Goal: Task Accomplishment & Management: Use online tool/utility

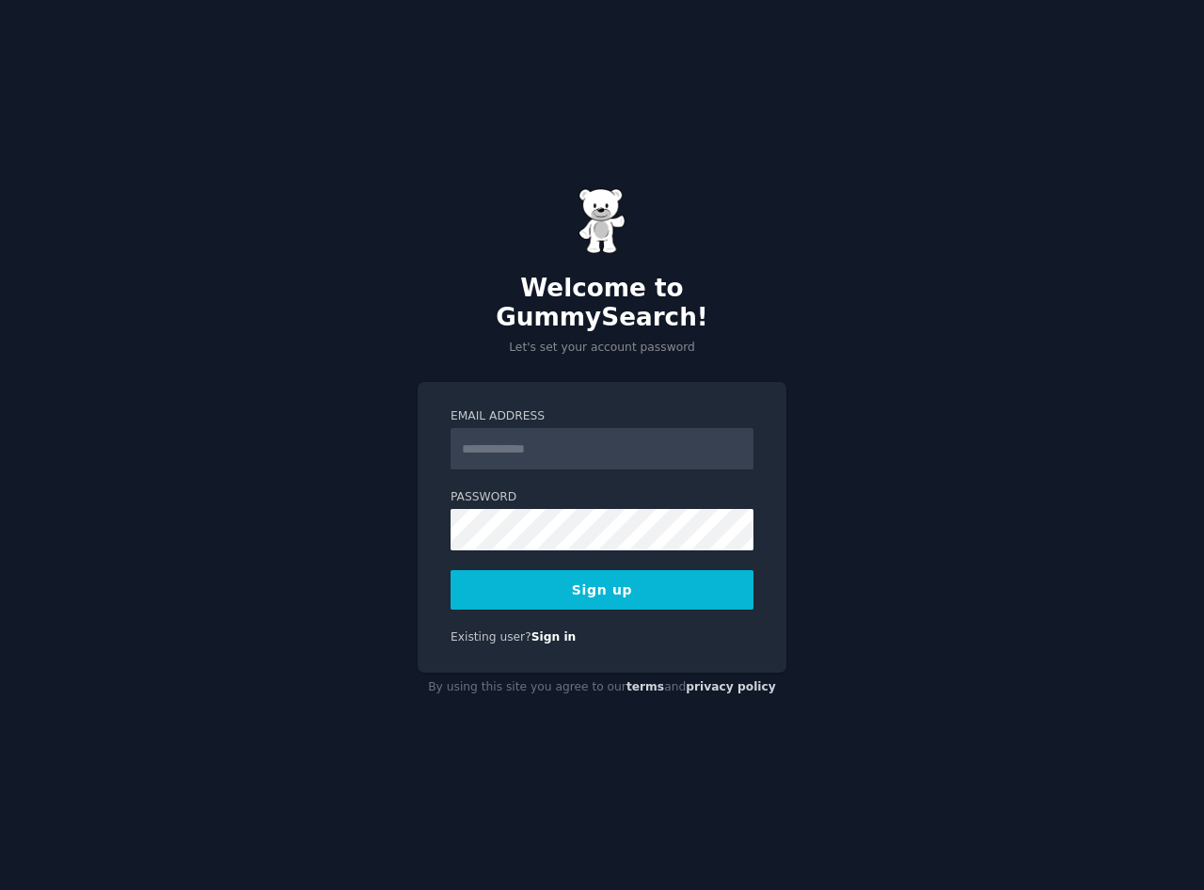
click at [530, 433] on input "Email Address" at bounding box center [602, 448] width 303 height 41
type input "**********"
click at [600, 578] on button "Sign up" at bounding box center [602, 590] width 303 height 40
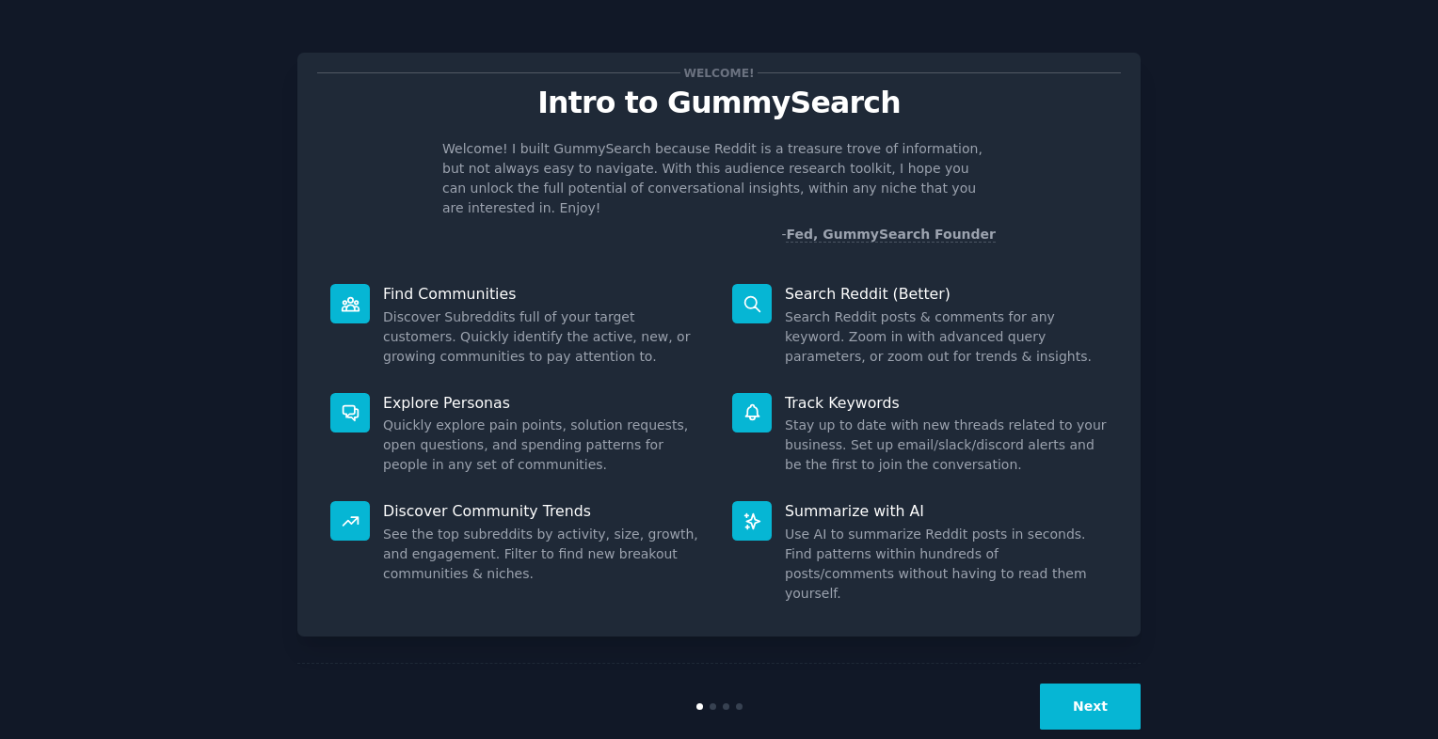
click at [1090, 684] on button "Next" at bounding box center [1090, 707] width 101 height 46
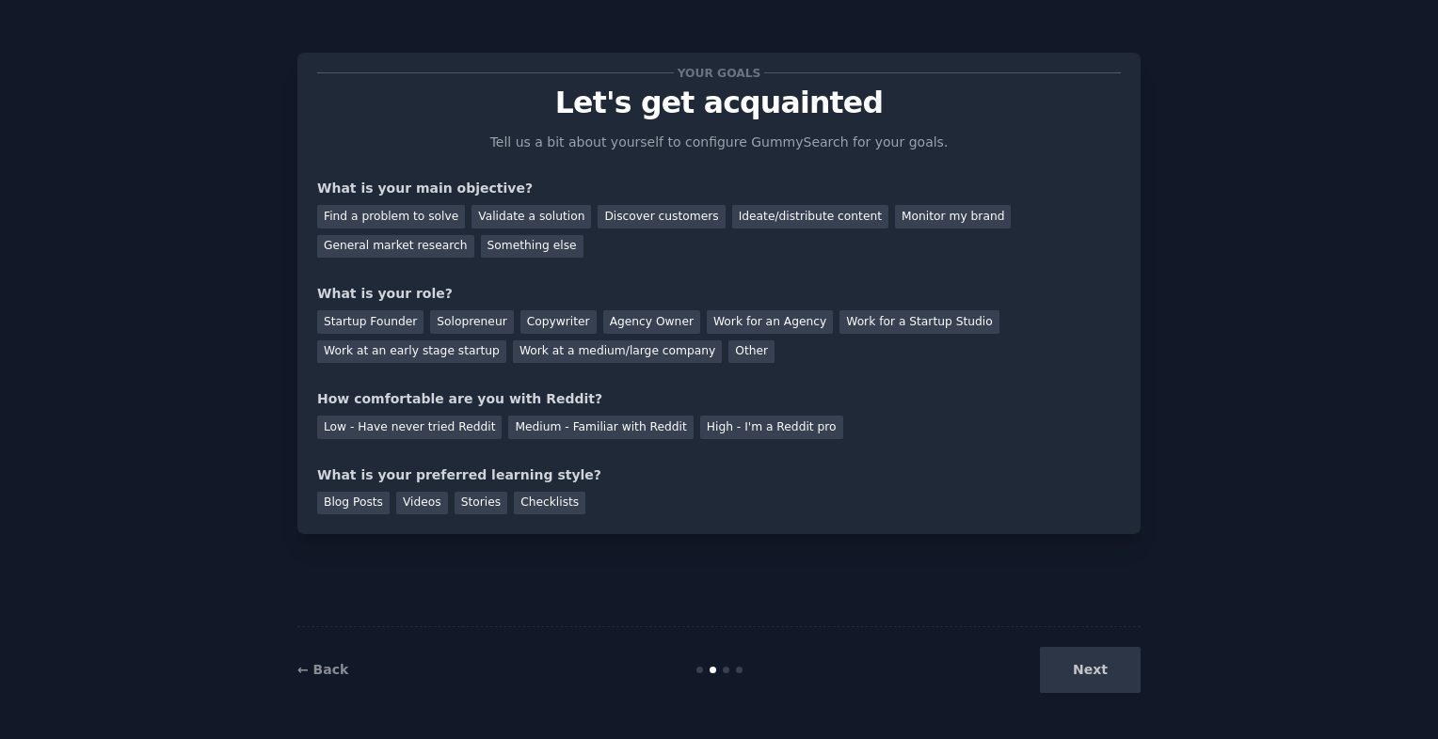
click at [1090, 670] on div "Next" at bounding box center [999, 670] width 281 height 46
click at [1060, 672] on div "Next" at bounding box center [999, 670] width 281 height 46
click at [425, 217] on div "Find a problem to solve" at bounding box center [391, 217] width 148 height 24
click at [525, 219] on div "Validate a solution" at bounding box center [530, 217] width 119 height 24
click at [439, 214] on div "Find a problem to solve" at bounding box center [391, 217] width 148 height 24
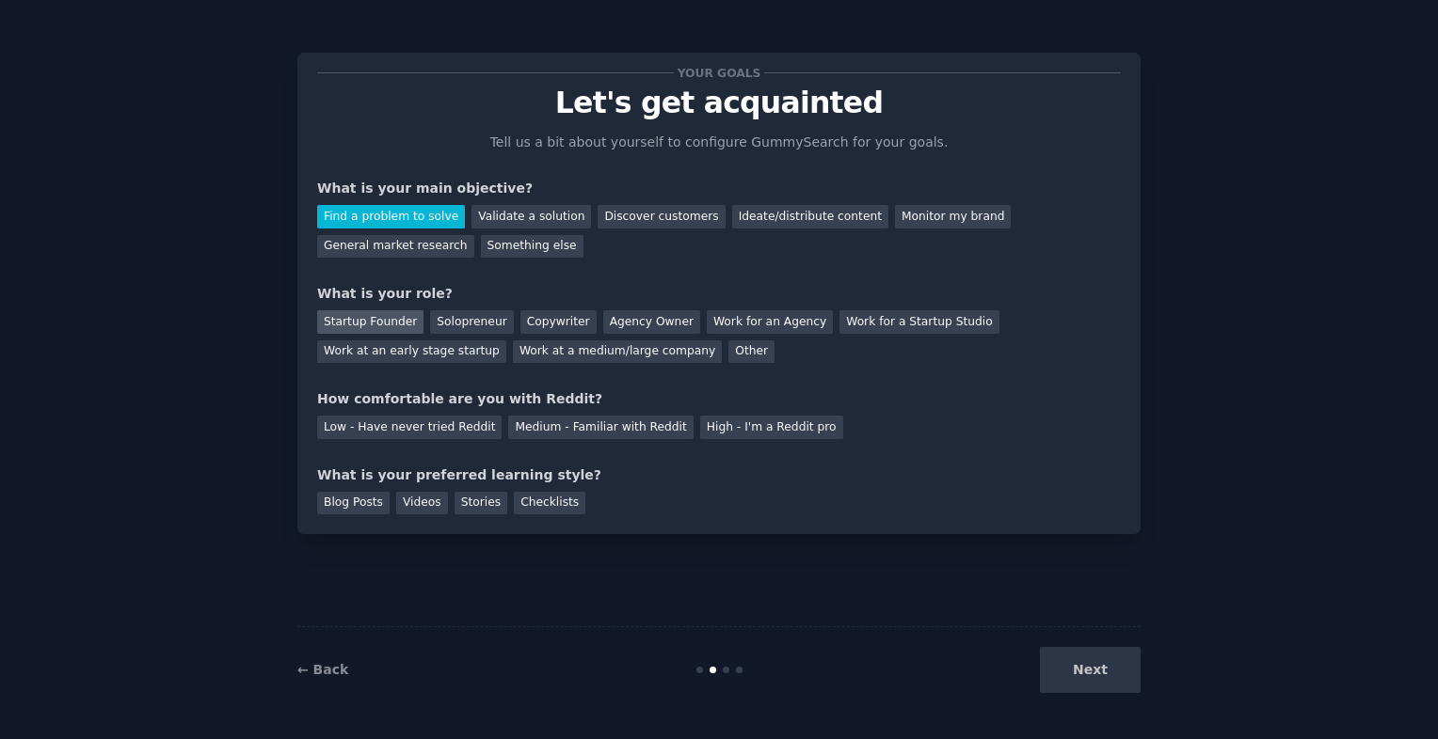
click at [365, 314] on div "Startup Founder" at bounding box center [370, 322] width 106 height 24
click at [438, 431] on div "Low - Have never tried Reddit" at bounding box center [409, 428] width 184 height 24
click at [369, 510] on div "Blog Posts" at bounding box center [353, 504] width 72 height 24
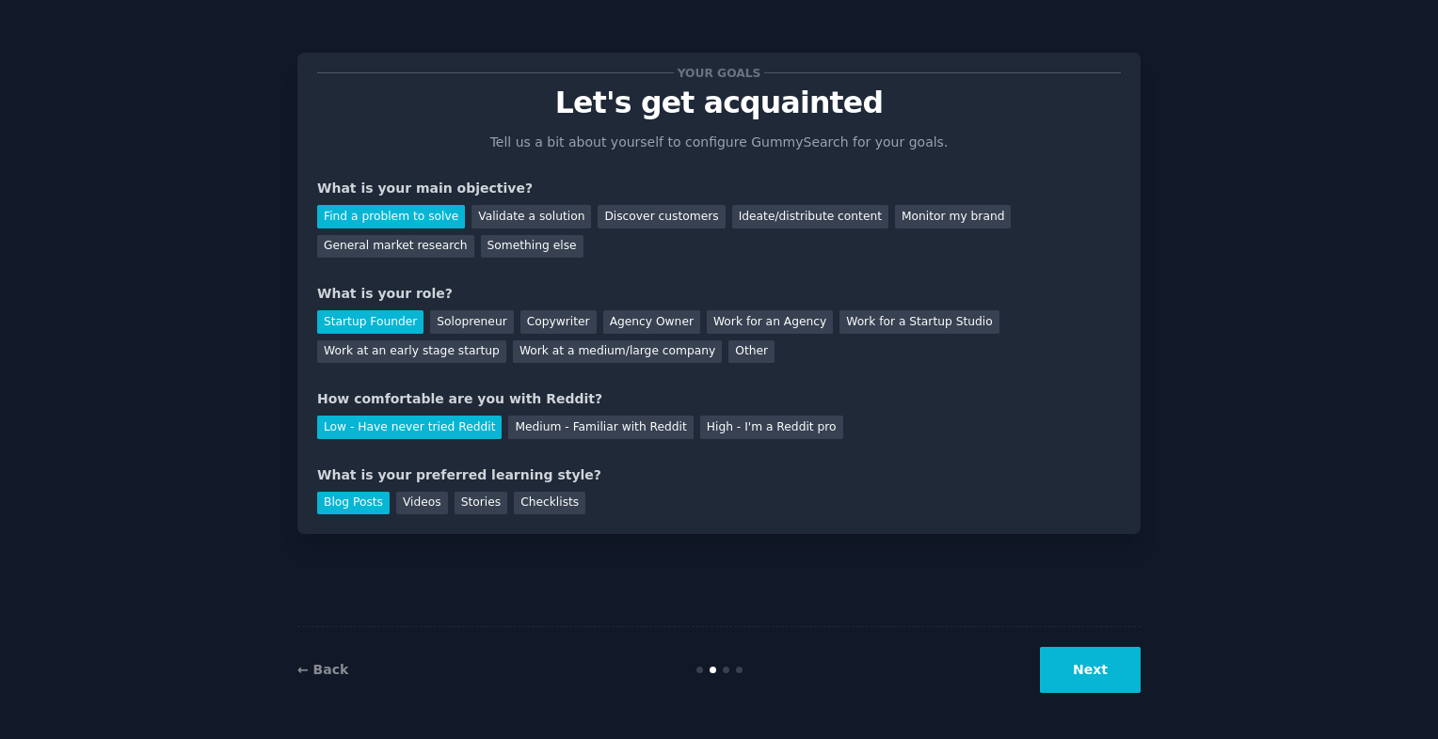
click at [1098, 675] on button "Next" at bounding box center [1090, 670] width 101 height 46
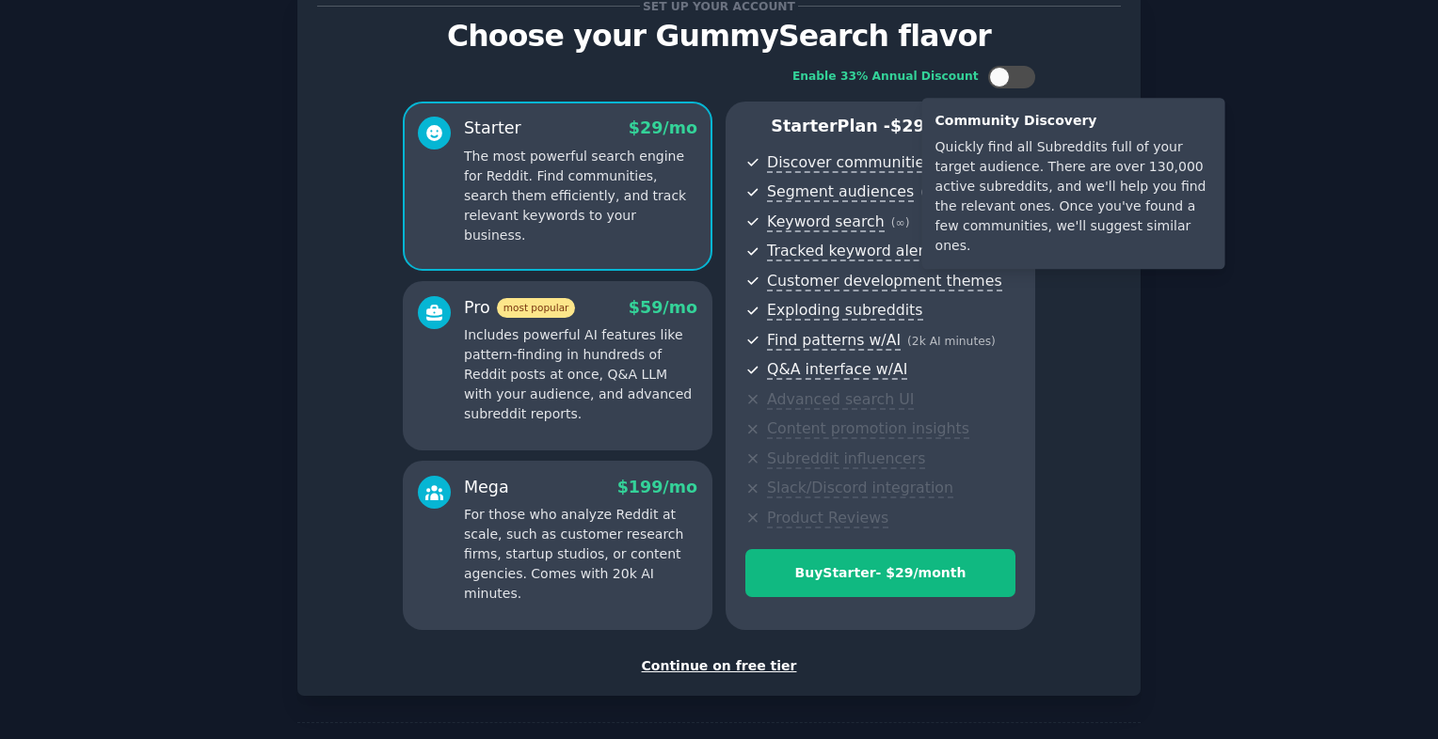
scroll to position [135, 0]
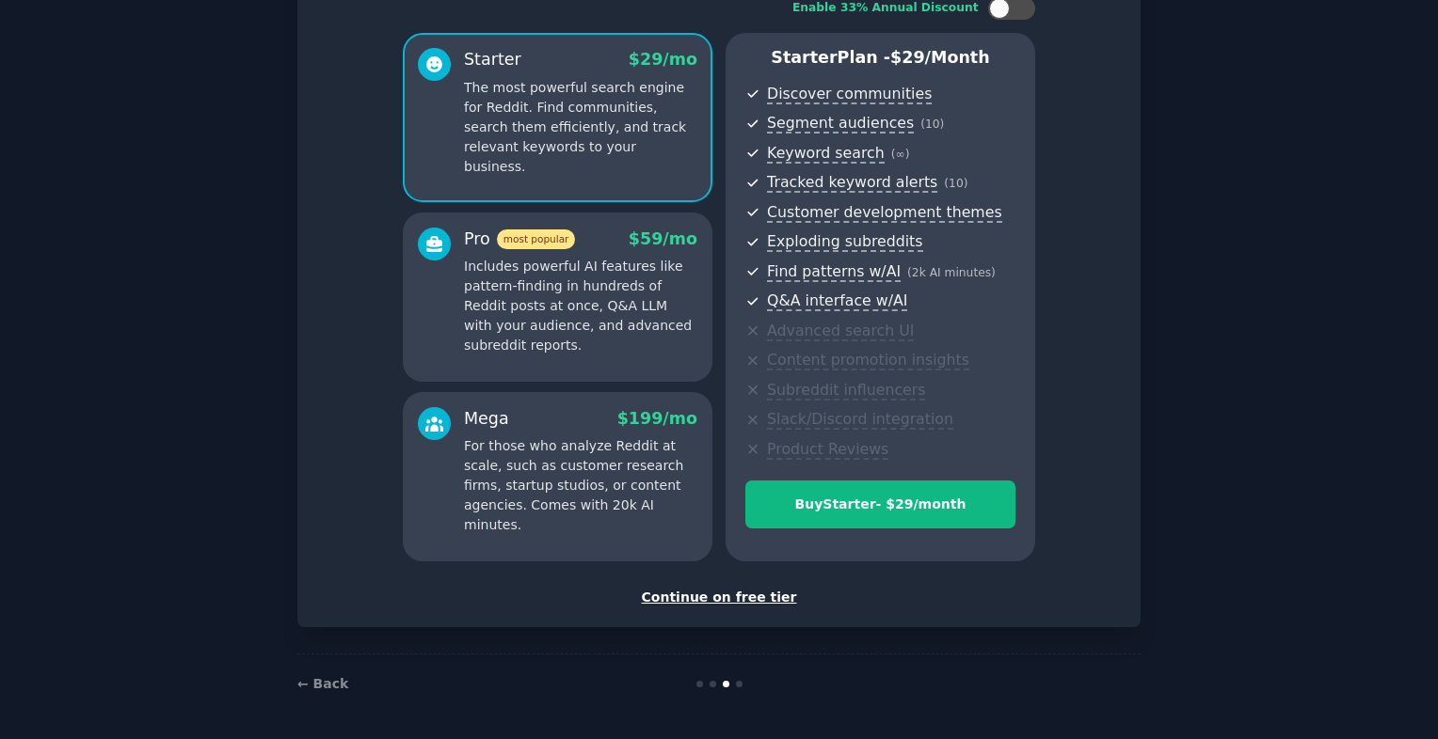
click at [763, 600] on div "Continue on free tier" at bounding box center [718, 598] width 803 height 20
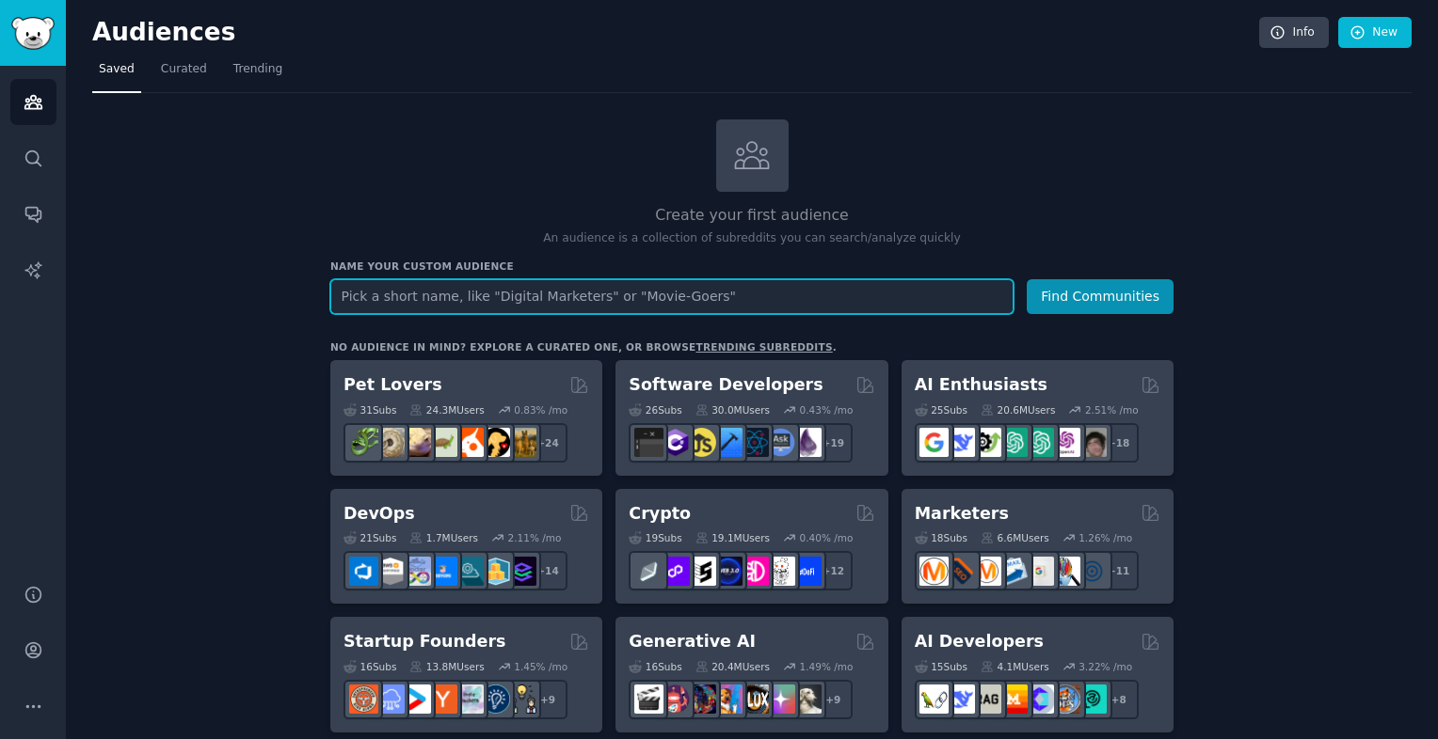
click at [416, 299] on input "text" at bounding box center [671, 296] width 683 height 35
paste input "Subscription club"
type input "Subscription club"
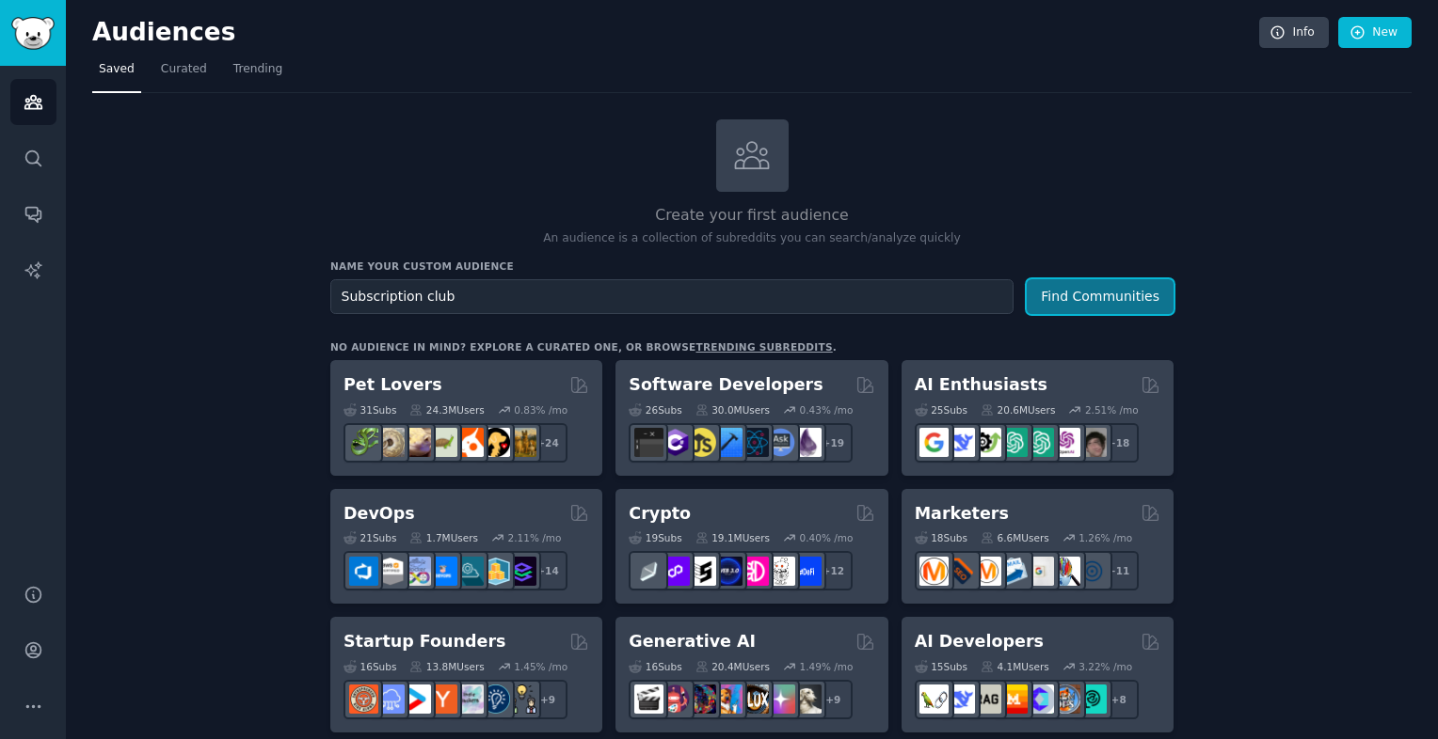
click at [1155, 289] on button "Find Communities" at bounding box center [1099, 296] width 147 height 35
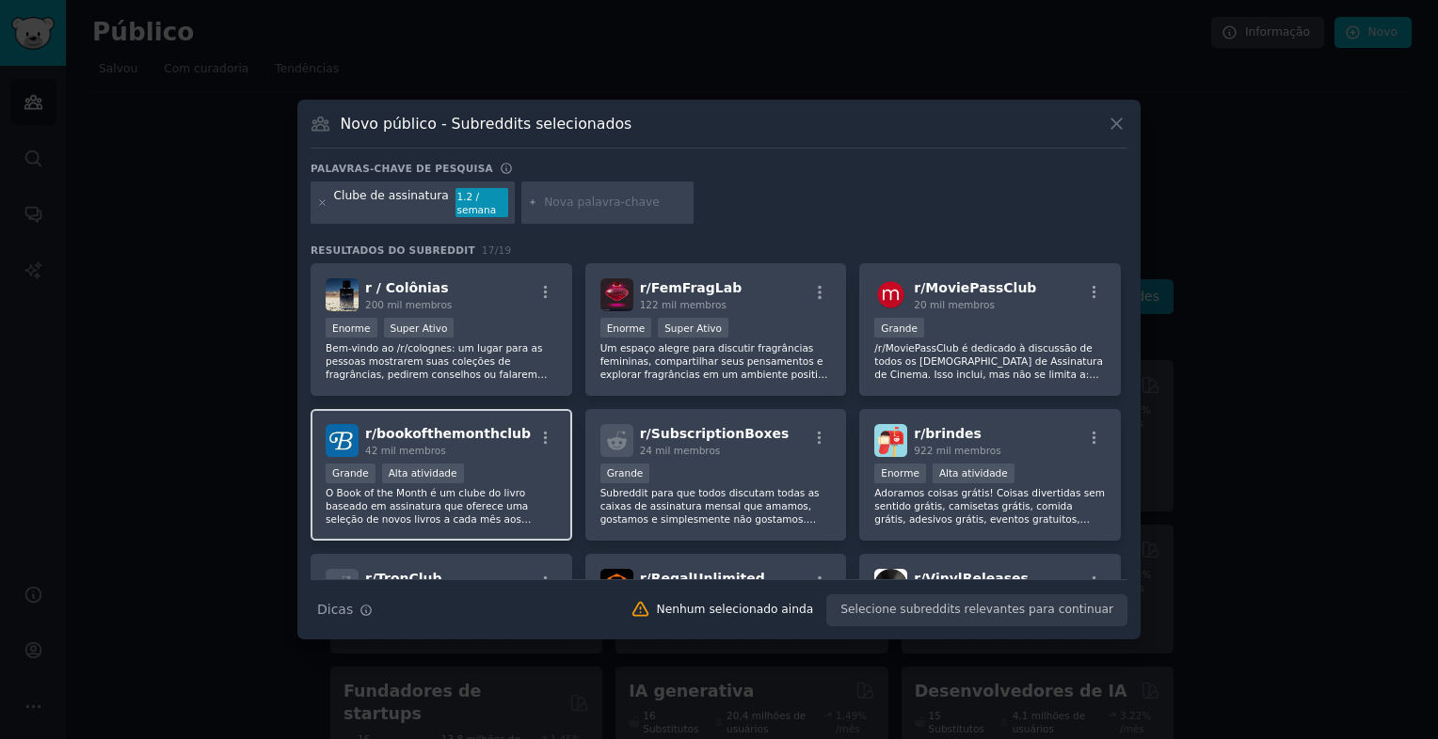
click at [485, 444] on div "42 mil membros" at bounding box center [448, 450] width 166 height 13
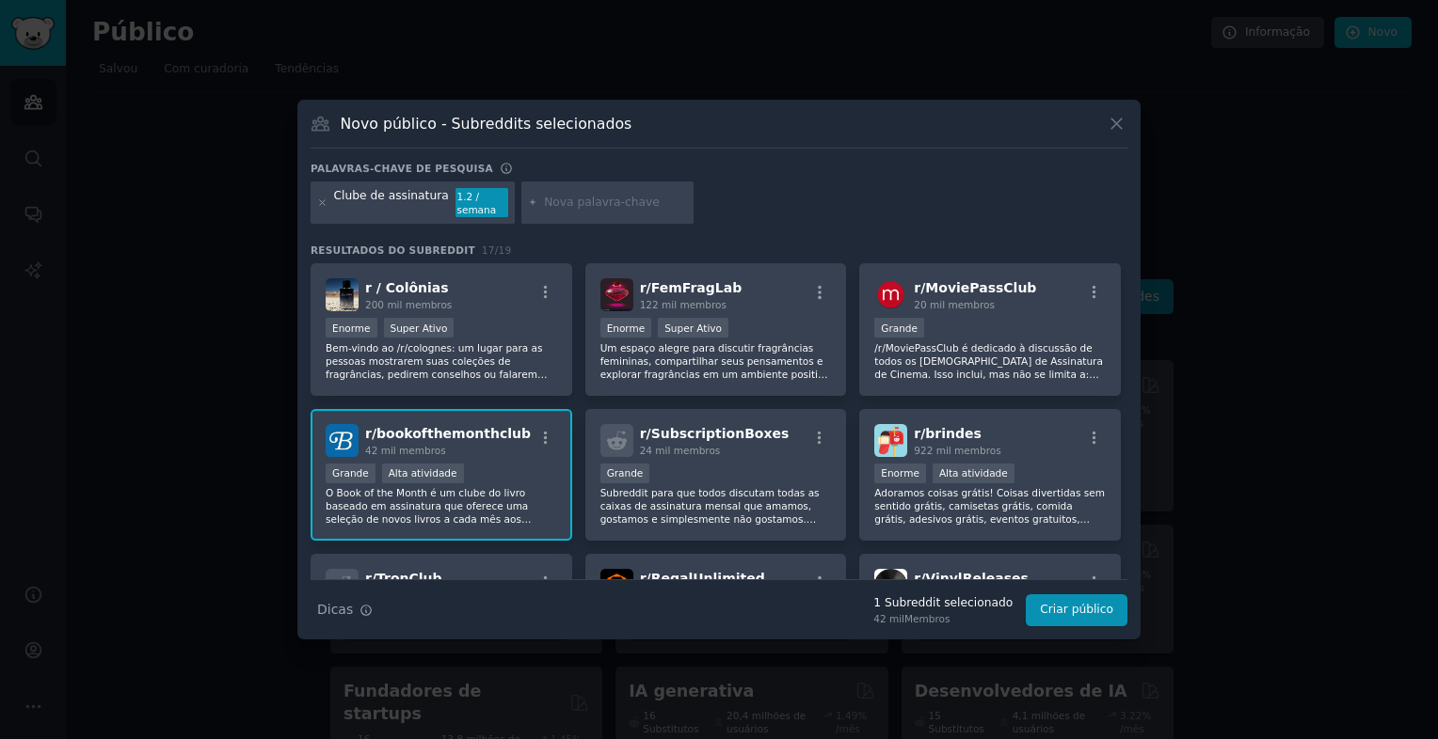
scroll to position [94, 0]
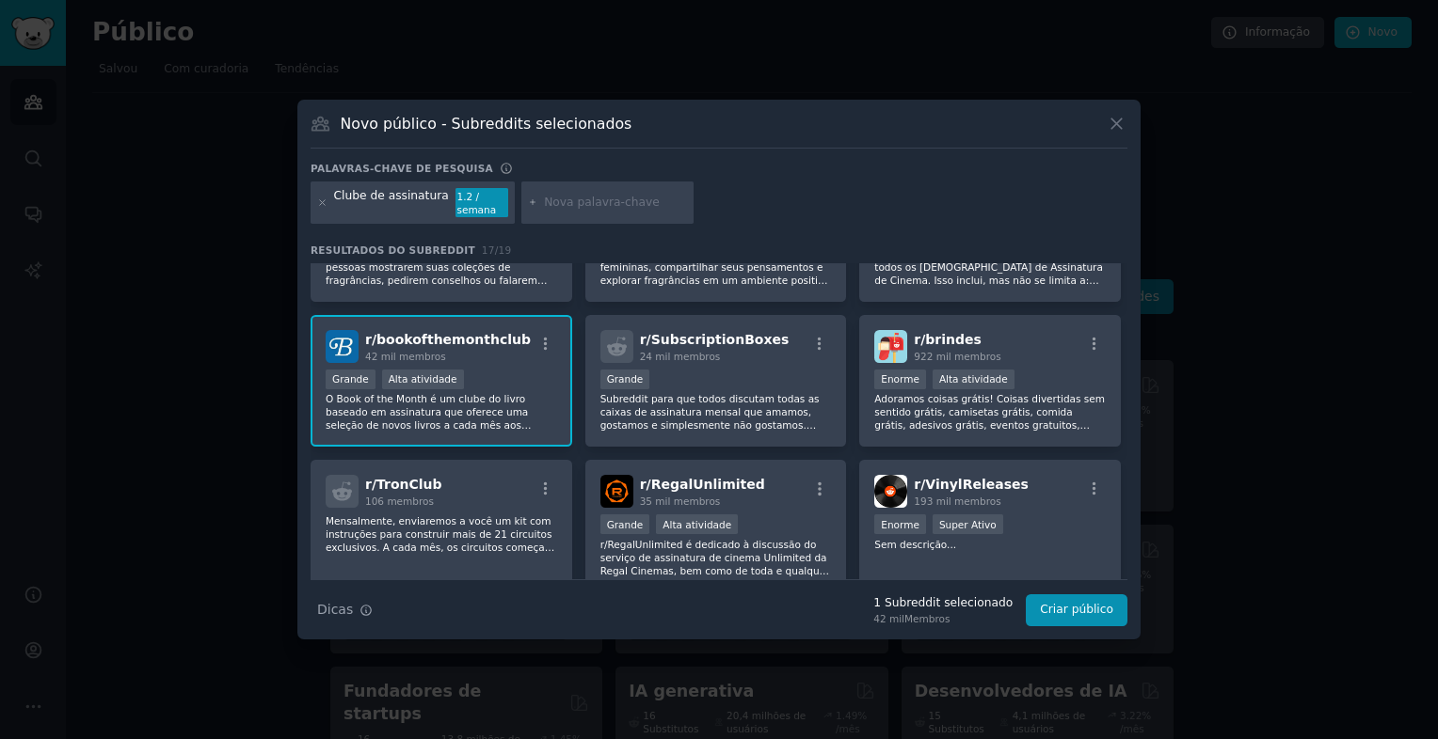
click at [605, 208] on input "text" at bounding box center [615, 203] width 143 height 17
type input "B"
type input "books"
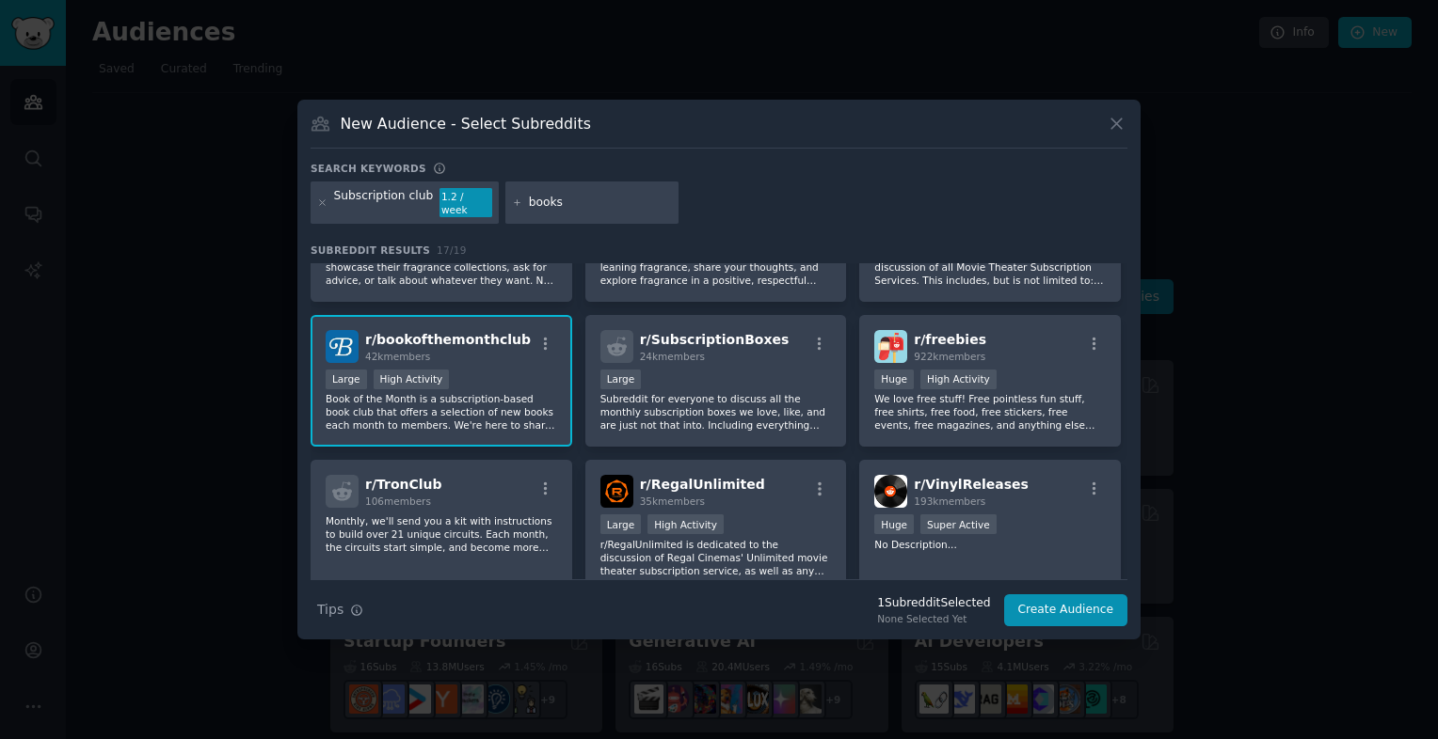
click at [567, 203] on input "books" at bounding box center [600, 203] width 143 height 17
click at [512, 203] on icon at bounding box center [517, 203] width 10 height 10
click at [732, 200] on div "Subscription club 1.2 / week books" at bounding box center [718, 207] width 817 height 50
click at [581, 205] on input "books" at bounding box center [600, 203] width 143 height 17
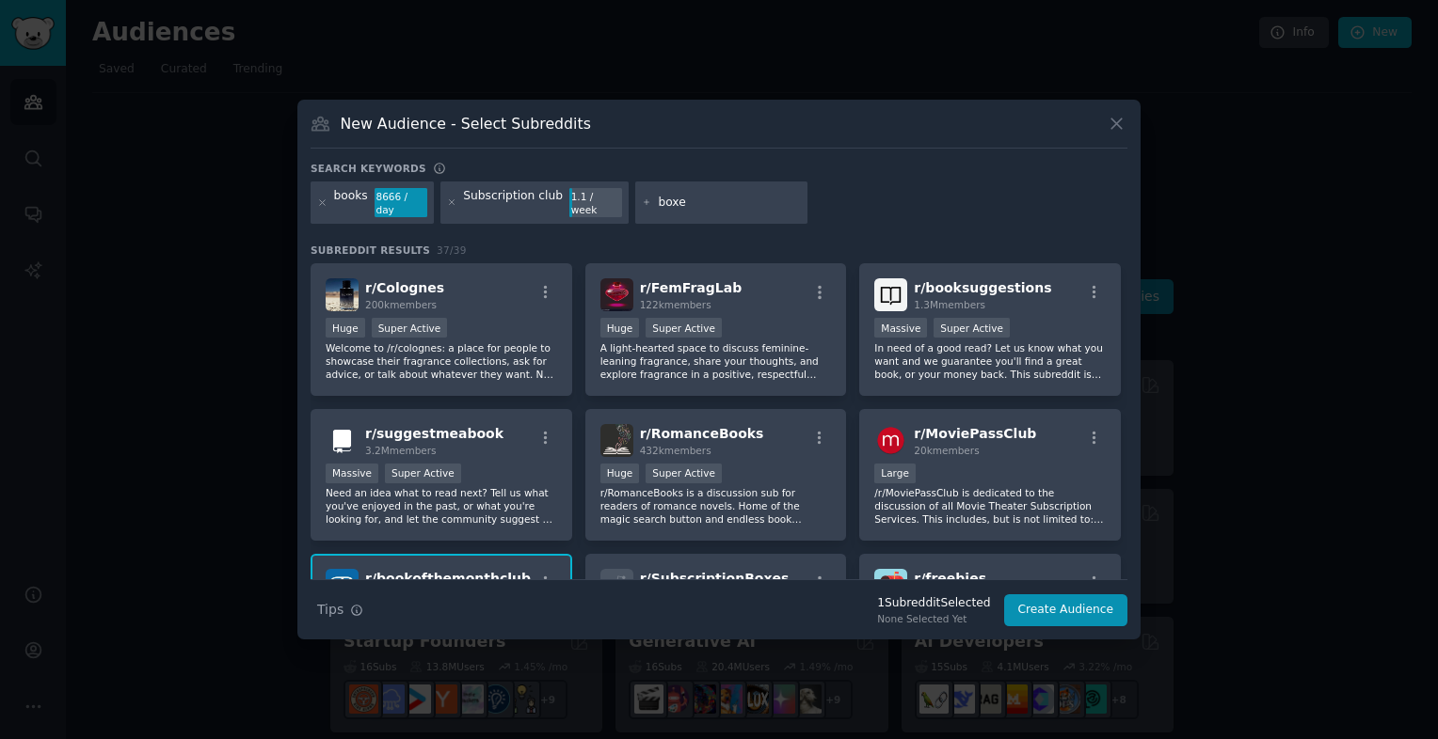
type input "boxes"
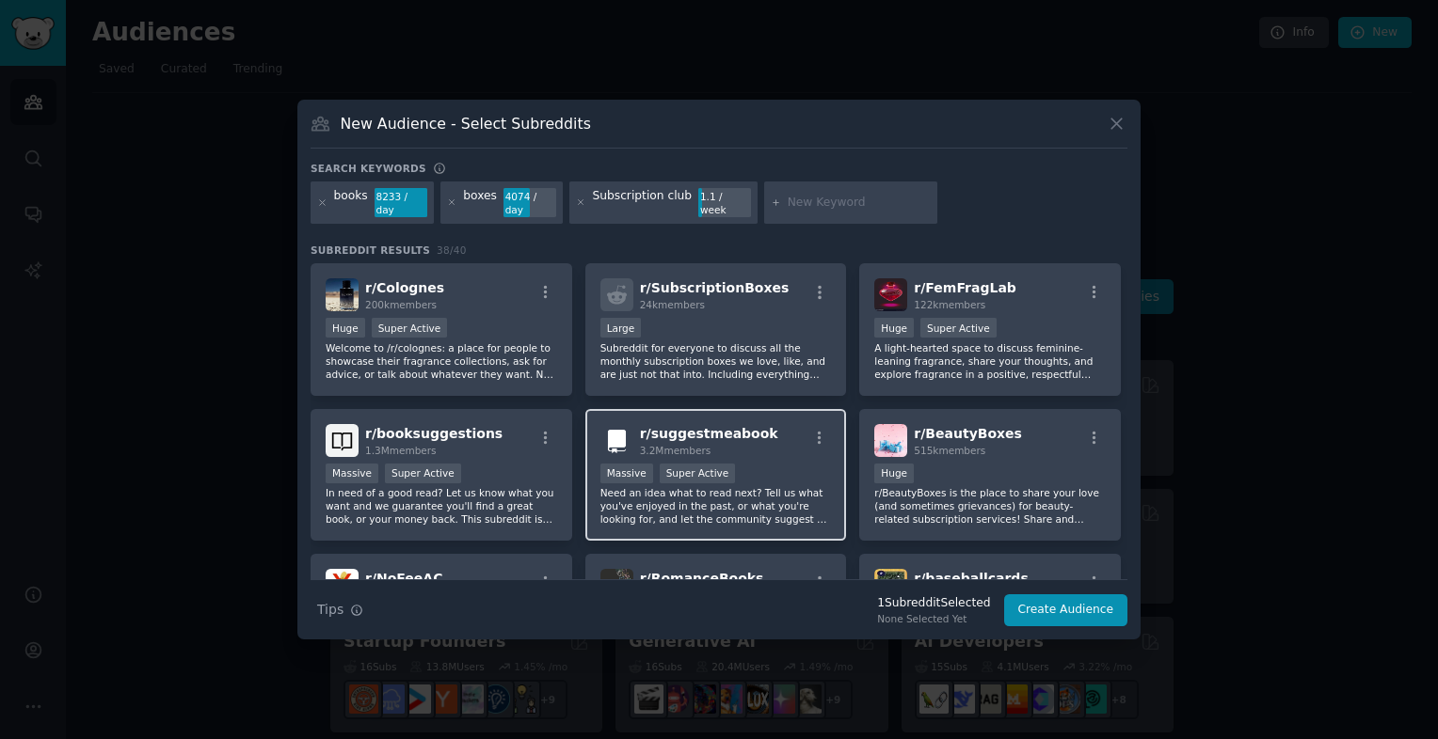
click at [783, 464] on div ">= 95th percentile for submissions / day Massive Super Active" at bounding box center [715, 476] width 231 height 24
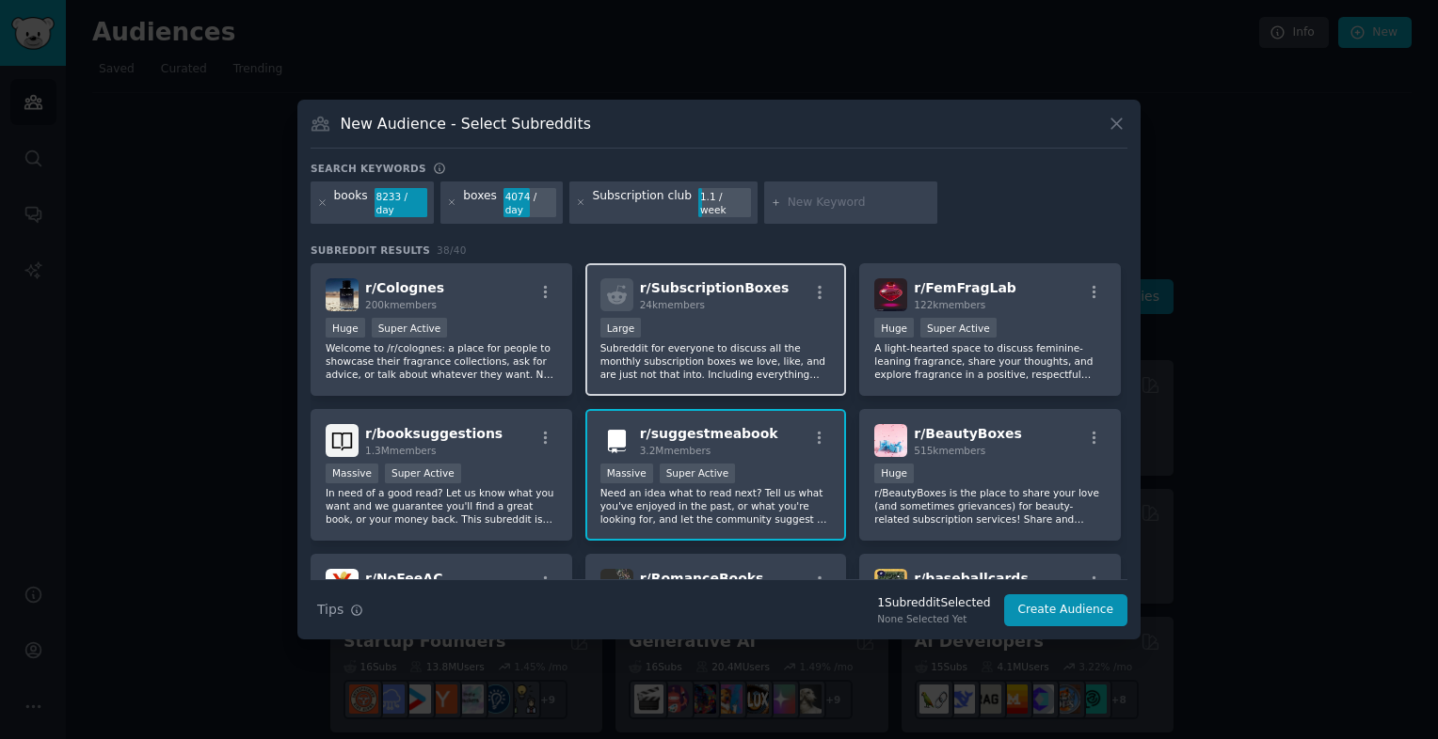
click at [751, 326] on div "Large" at bounding box center [715, 330] width 231 height 24
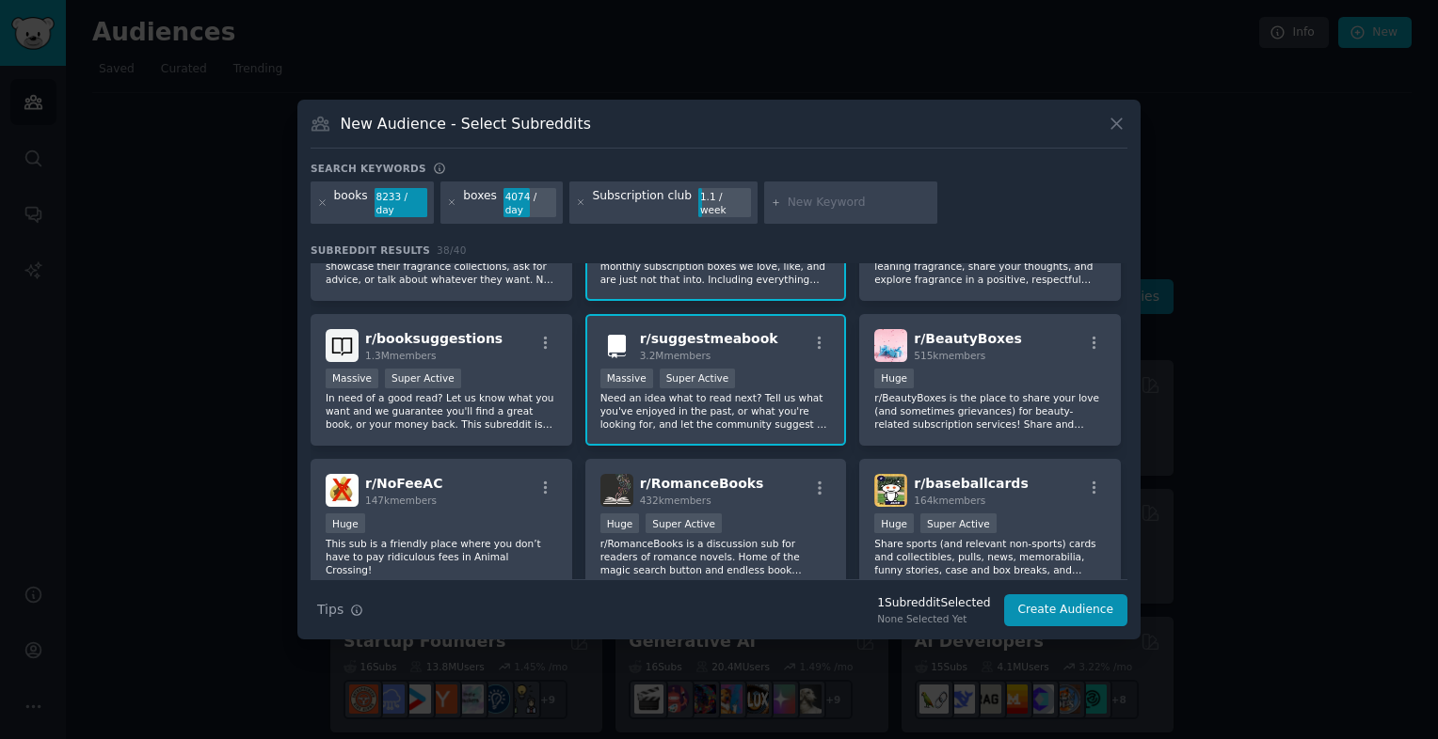
scroll to position [188, 0]
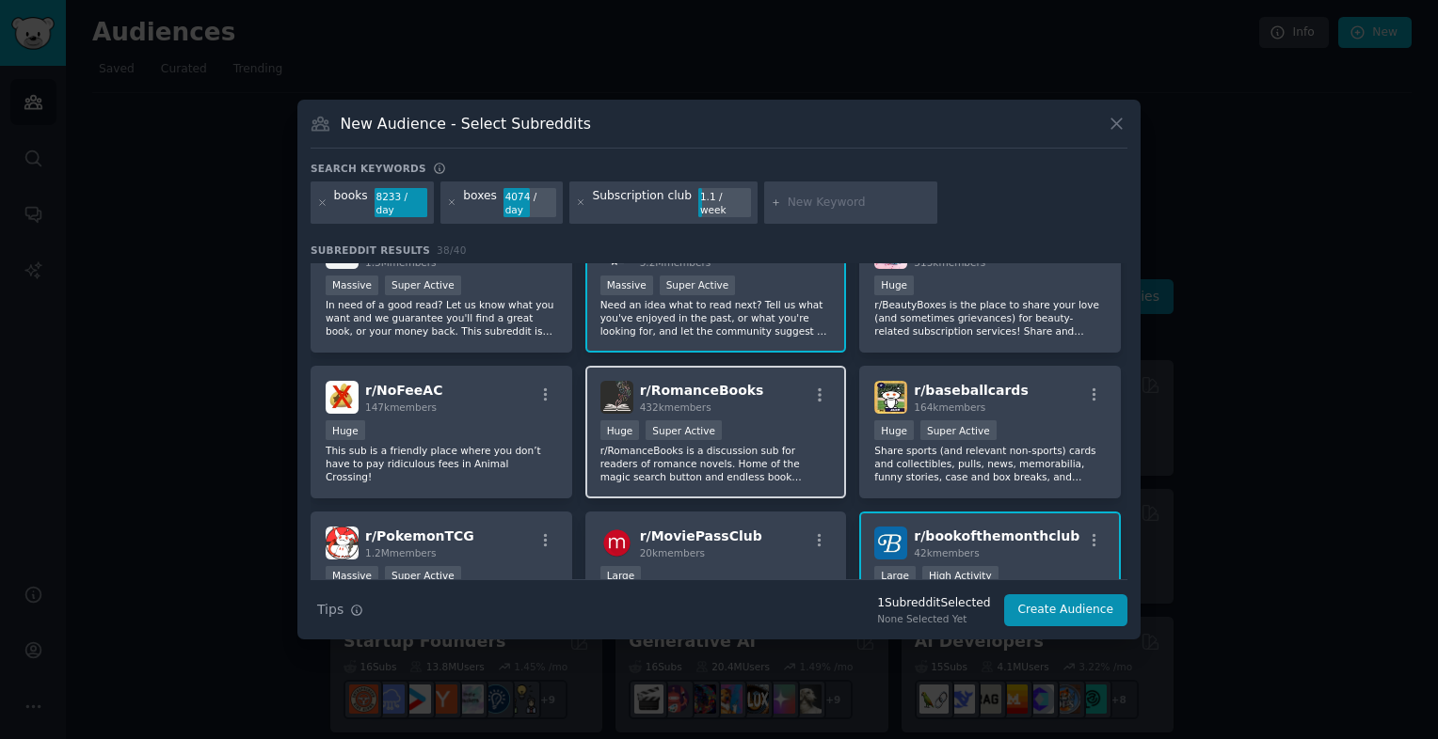
click at [774, 409] on div "r/ RomanceBooks 432k members Huge Super Active r/RomanceBooks is a discussion s…" at bounding box center [716, 432] width 262 height 133
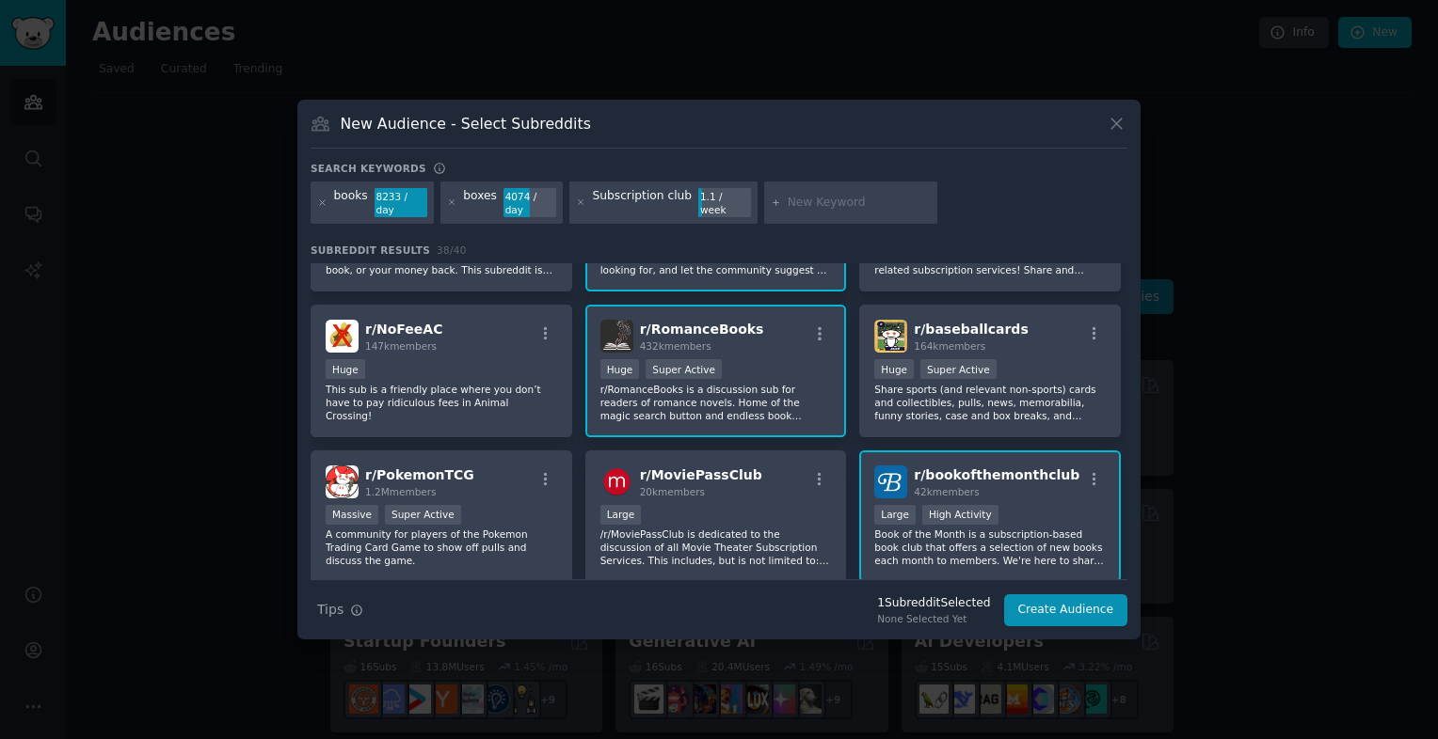
scroll to position [282, 0]
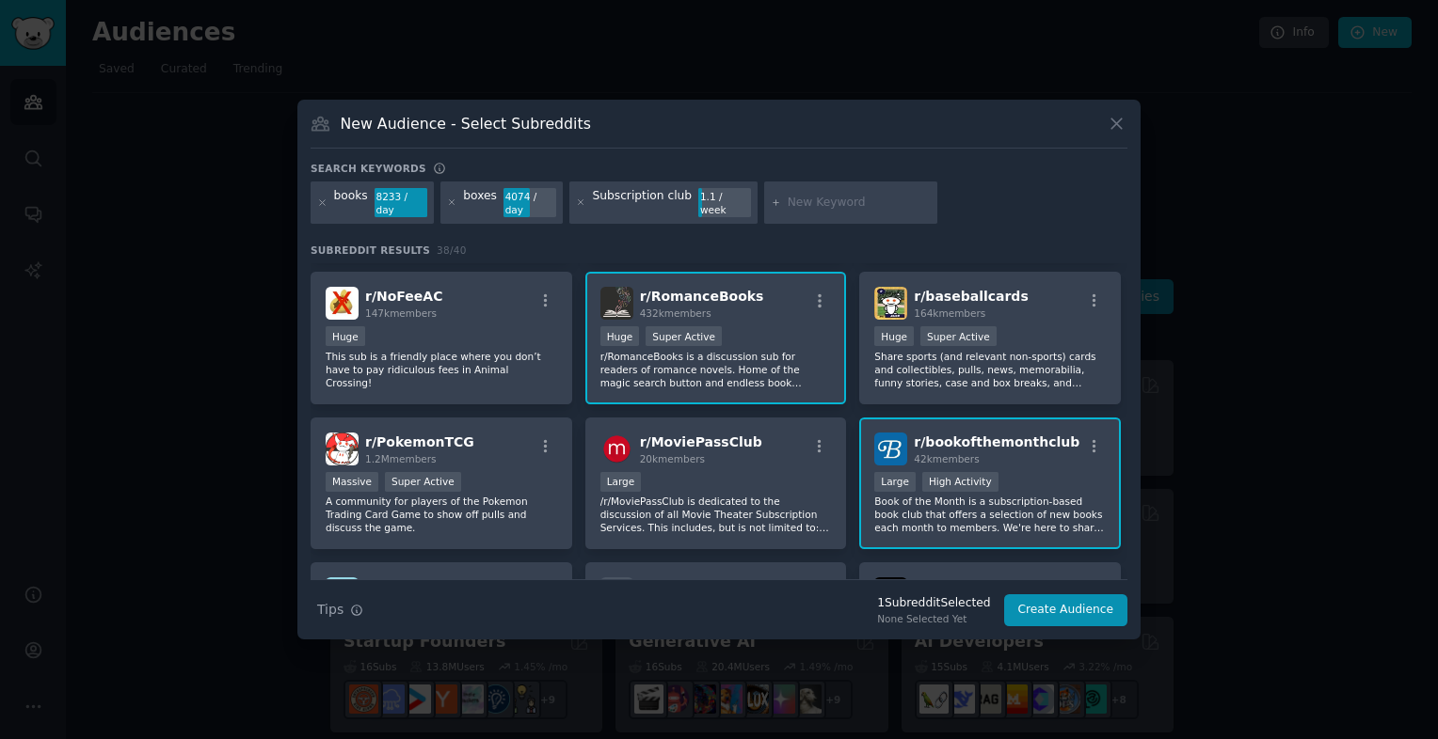
click at [1022, 472] on div ">= 80th percentile for submissions / day Large High Activity" at bounding box center [989, 484] width 231 height 24
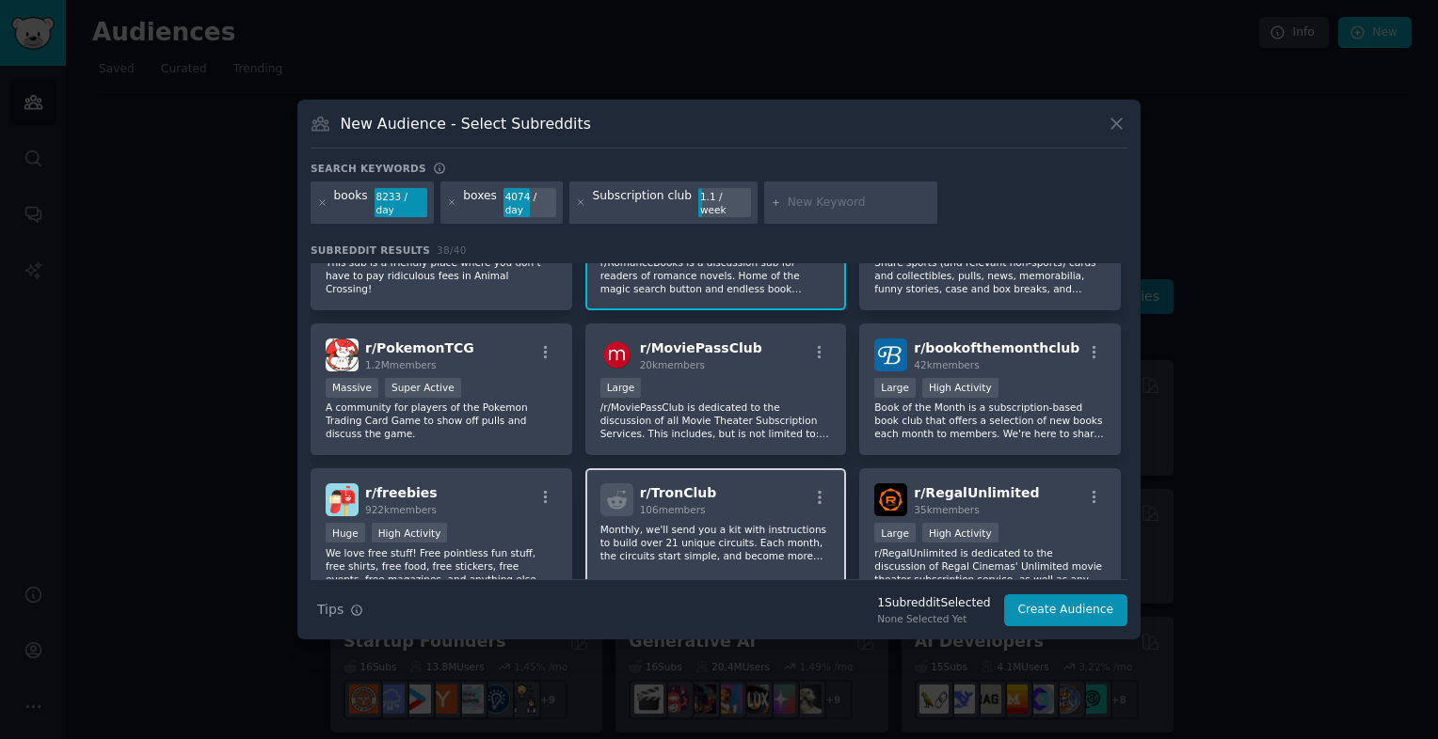
scroll to position [470, 0]
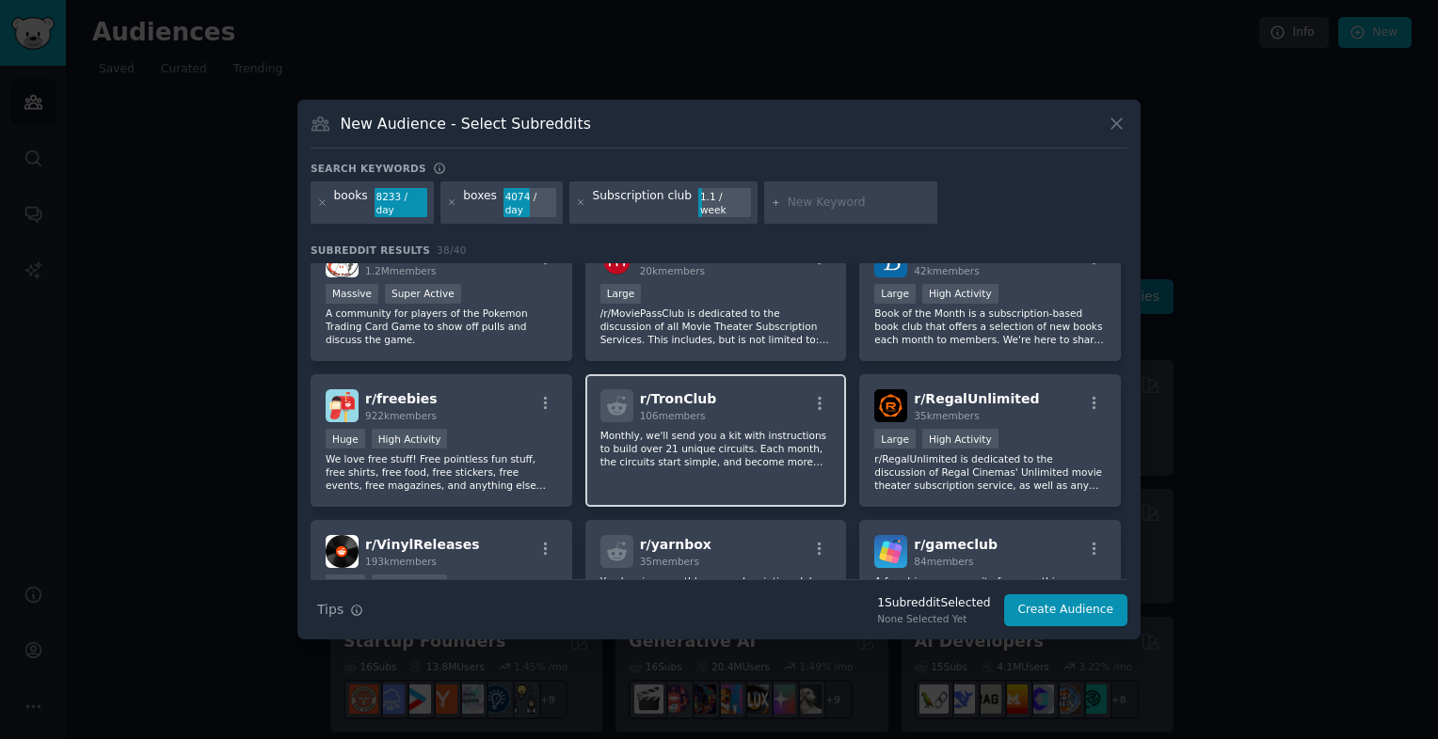
click at [771, 453] on p "Monthly, we'll send you a kit with instructions to build over 21 unique circuit…" at bounding box center [715, 449] width 231 height 40
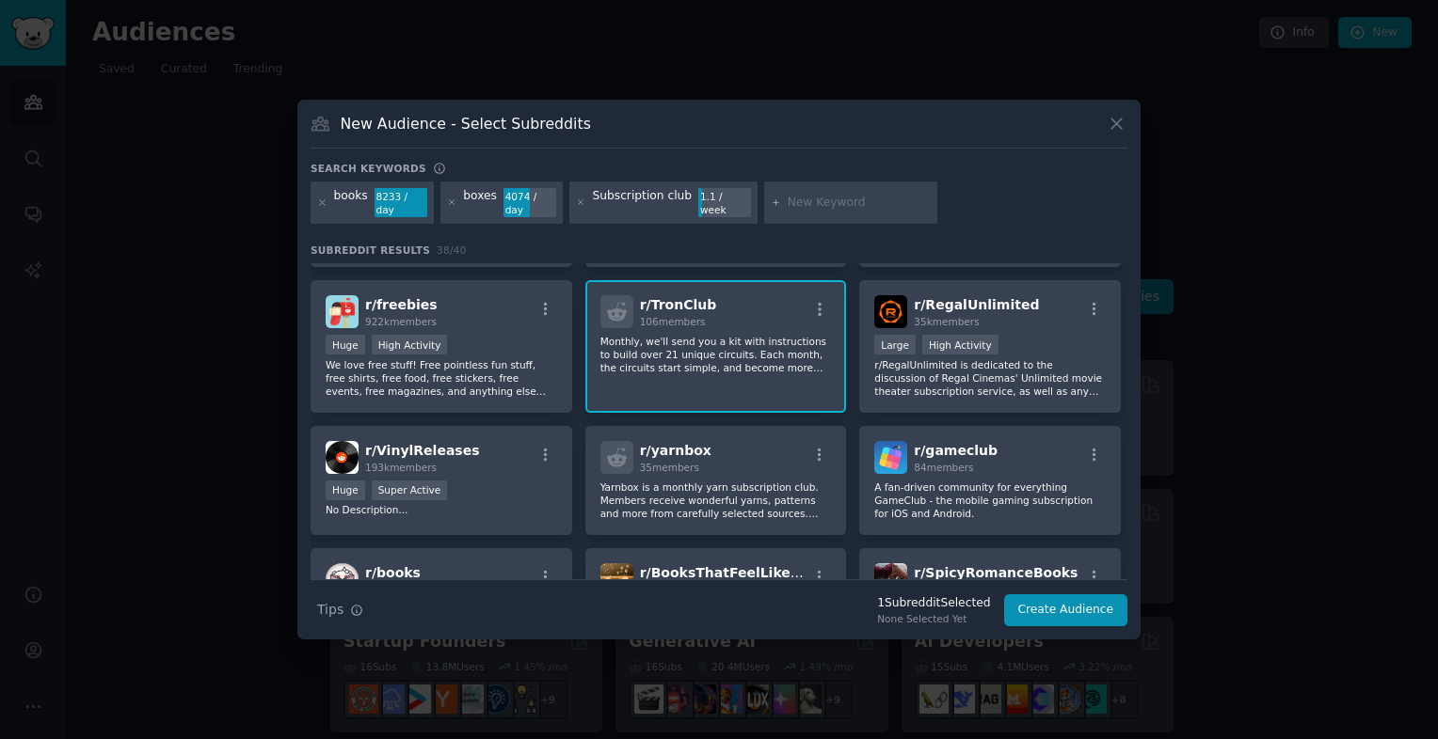
scroll to position [659, 0]
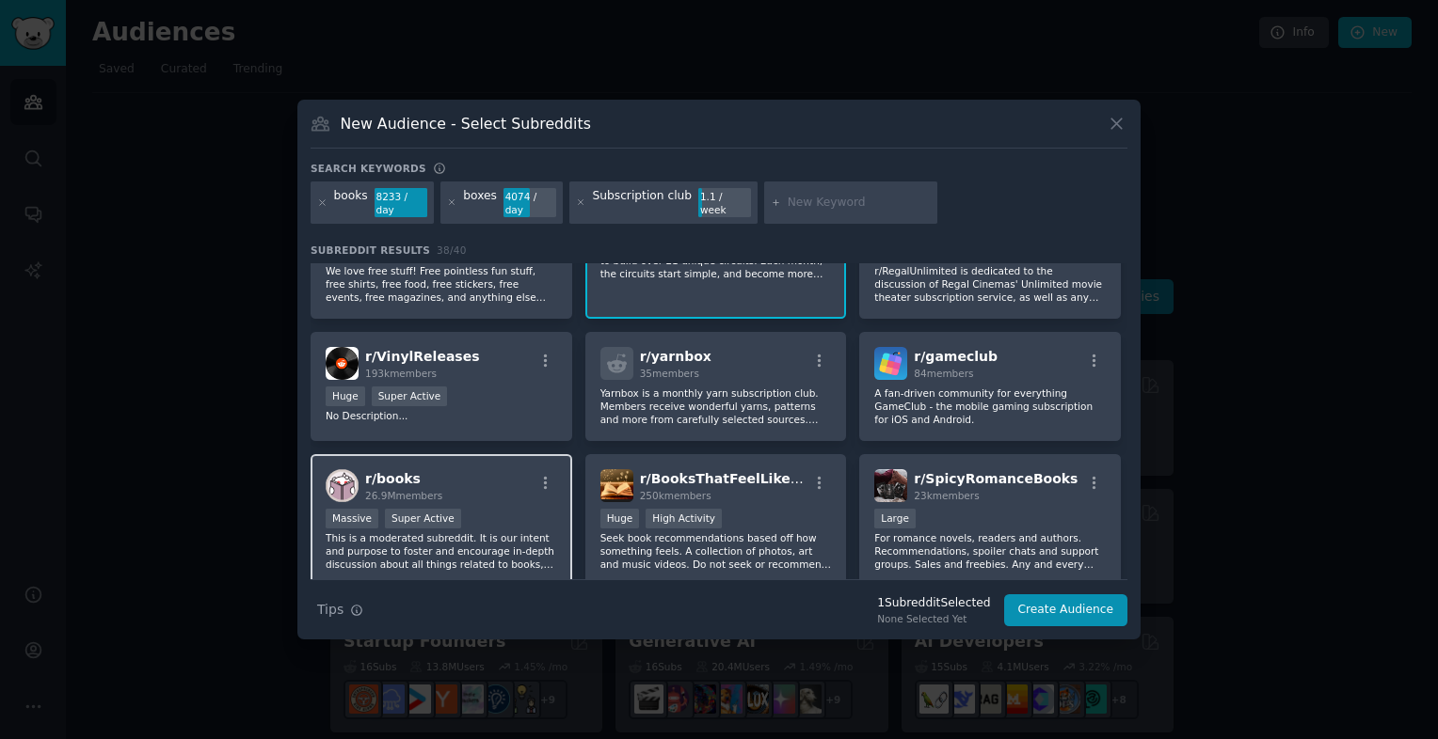
click at [462, 469] on div "r/ books 26.9M members" at bounding box center [441, 485] width 231 height 33
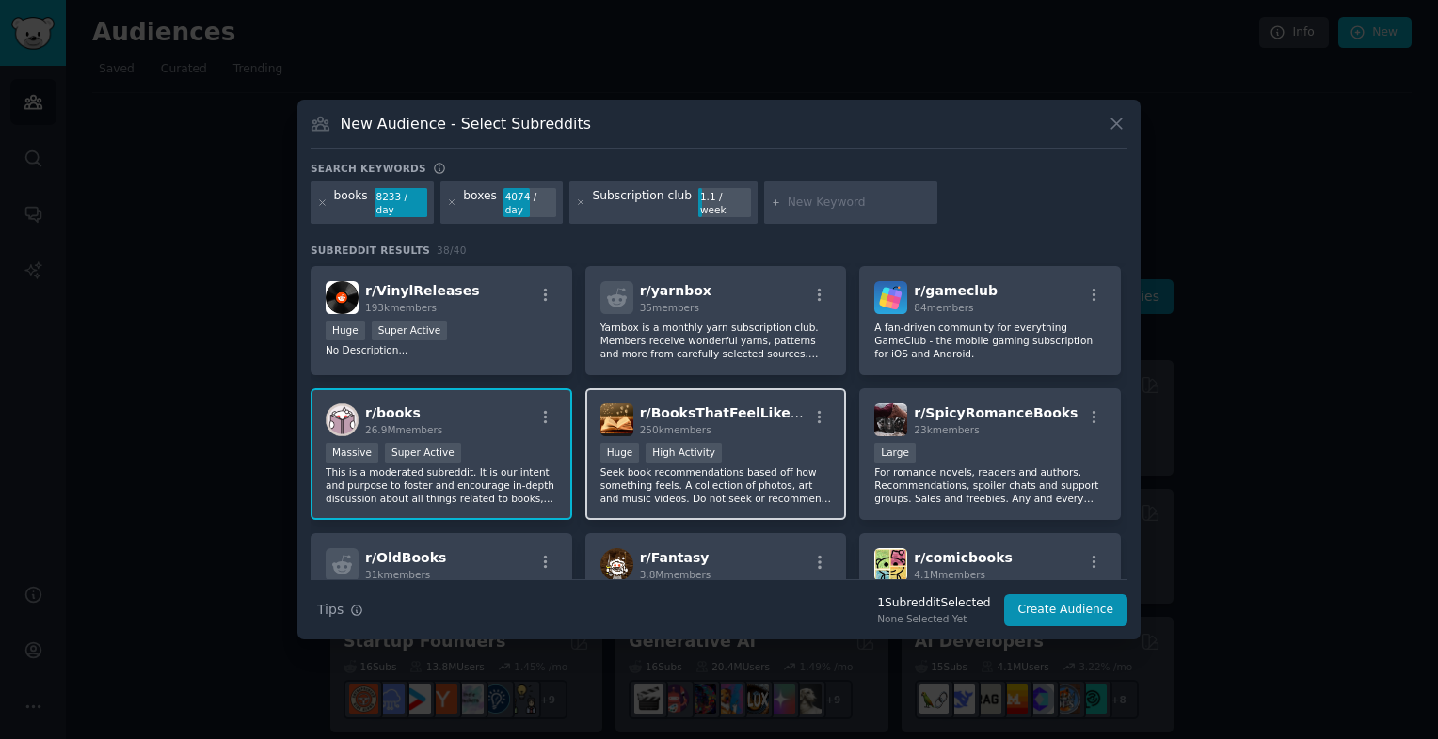
scroll to position [753, 0]
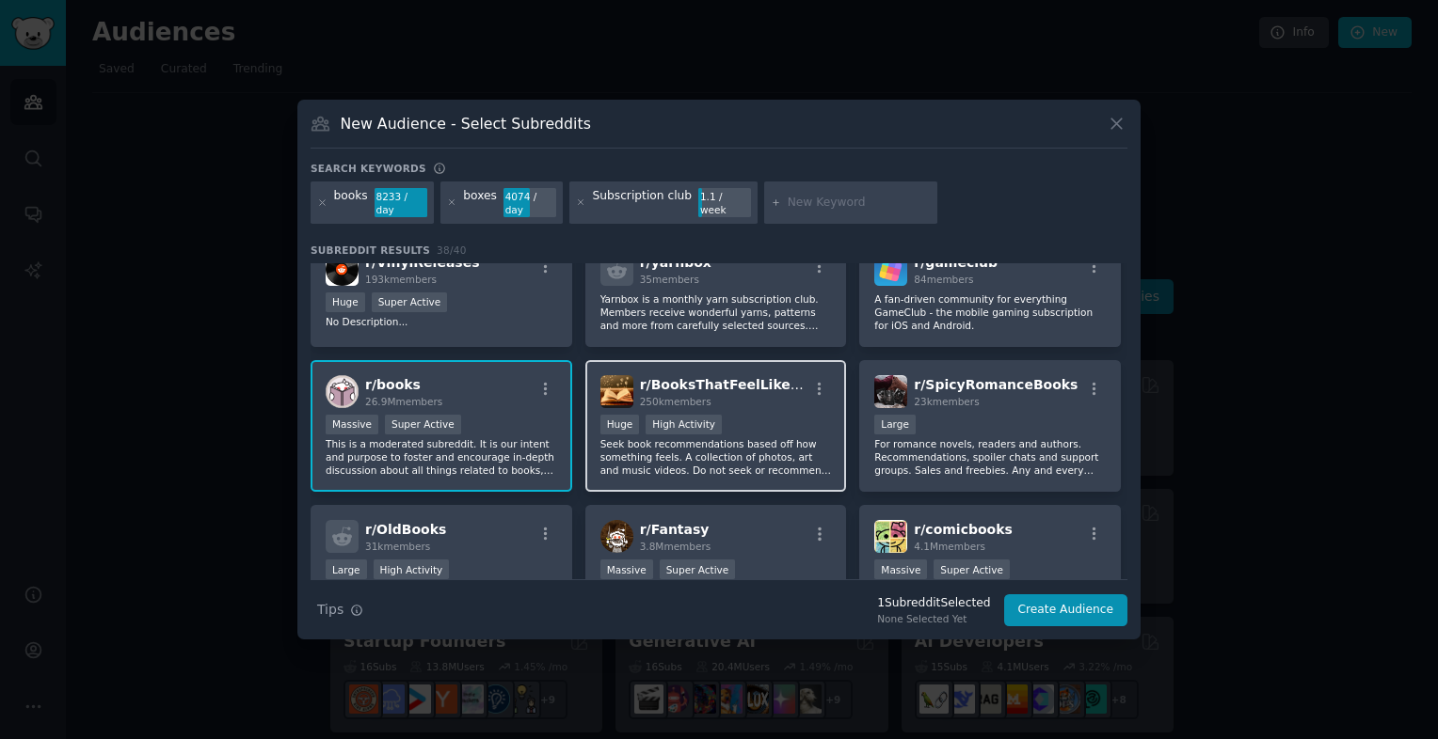
click at [749, 415] on div "Huge High Activity" at bounding box center [715, 427] width 231 height 24
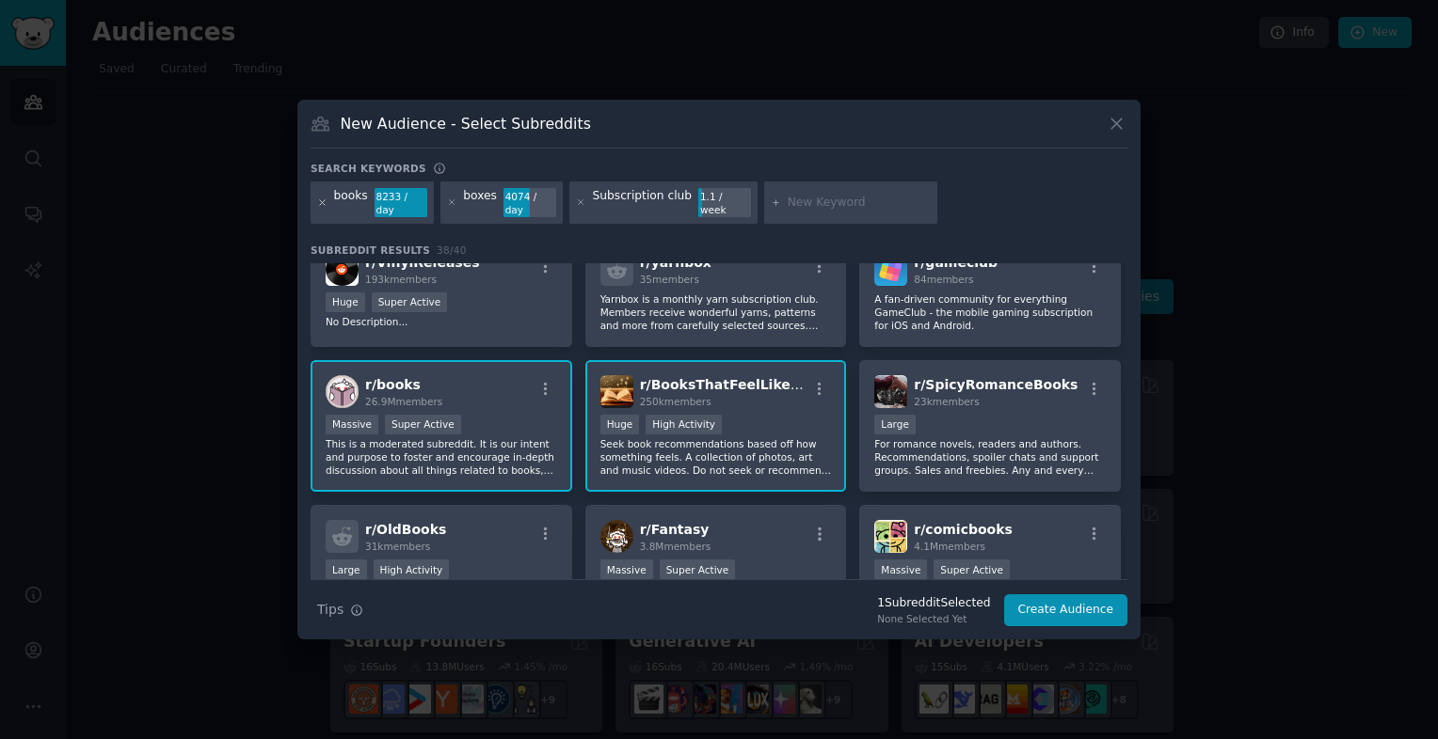
click at [322, 200] on icon at bounding box center [322, 203] width 10 height 10
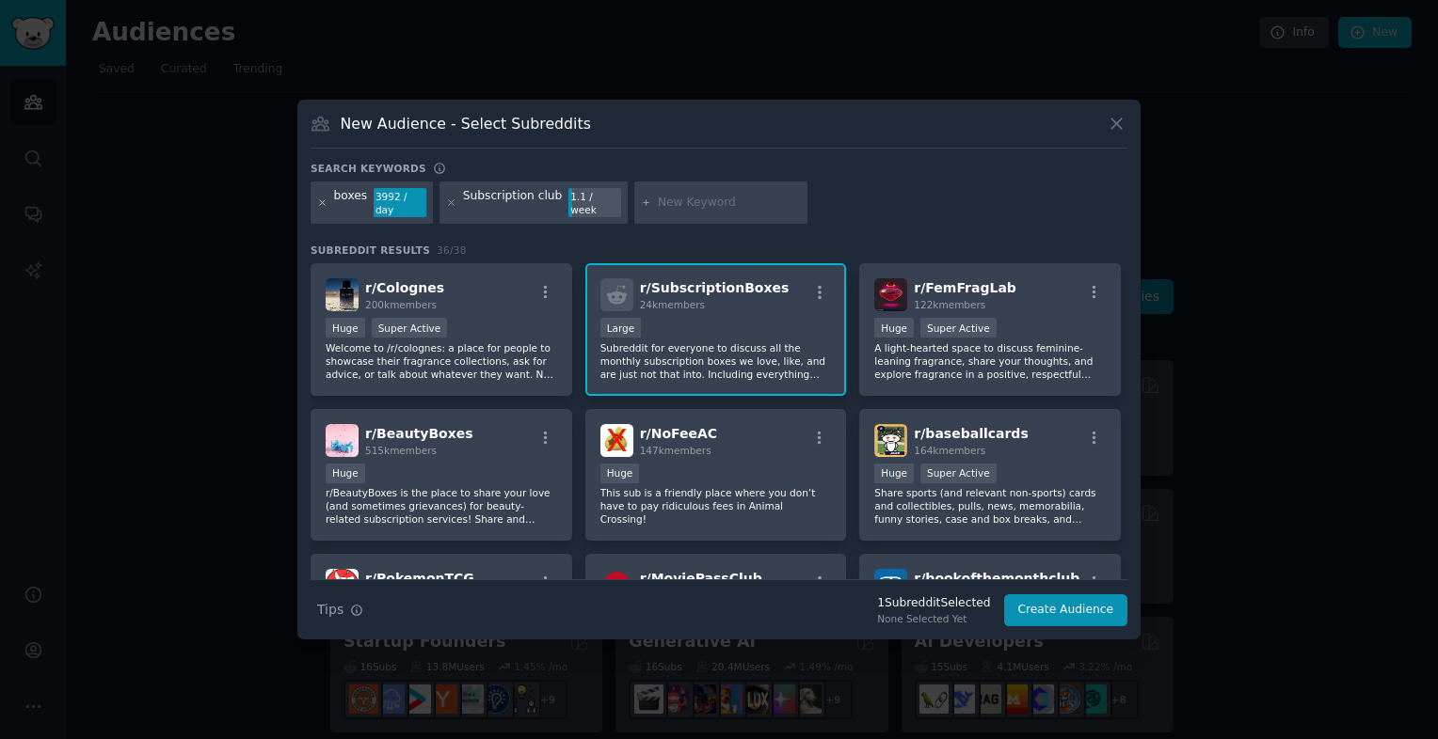
click at [321, 201] on icon at bounding box center [322, 203] width 10 height 10
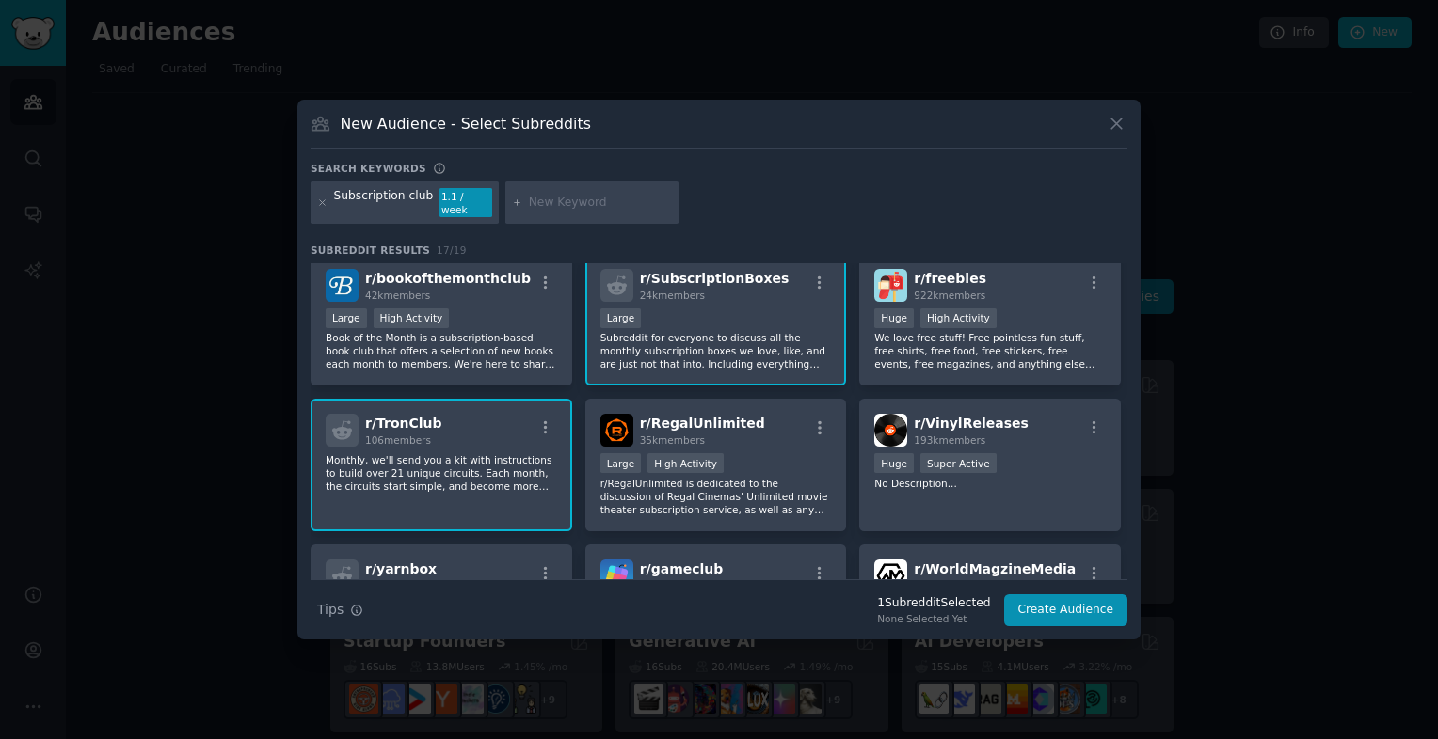
scroll to position [188, 0]
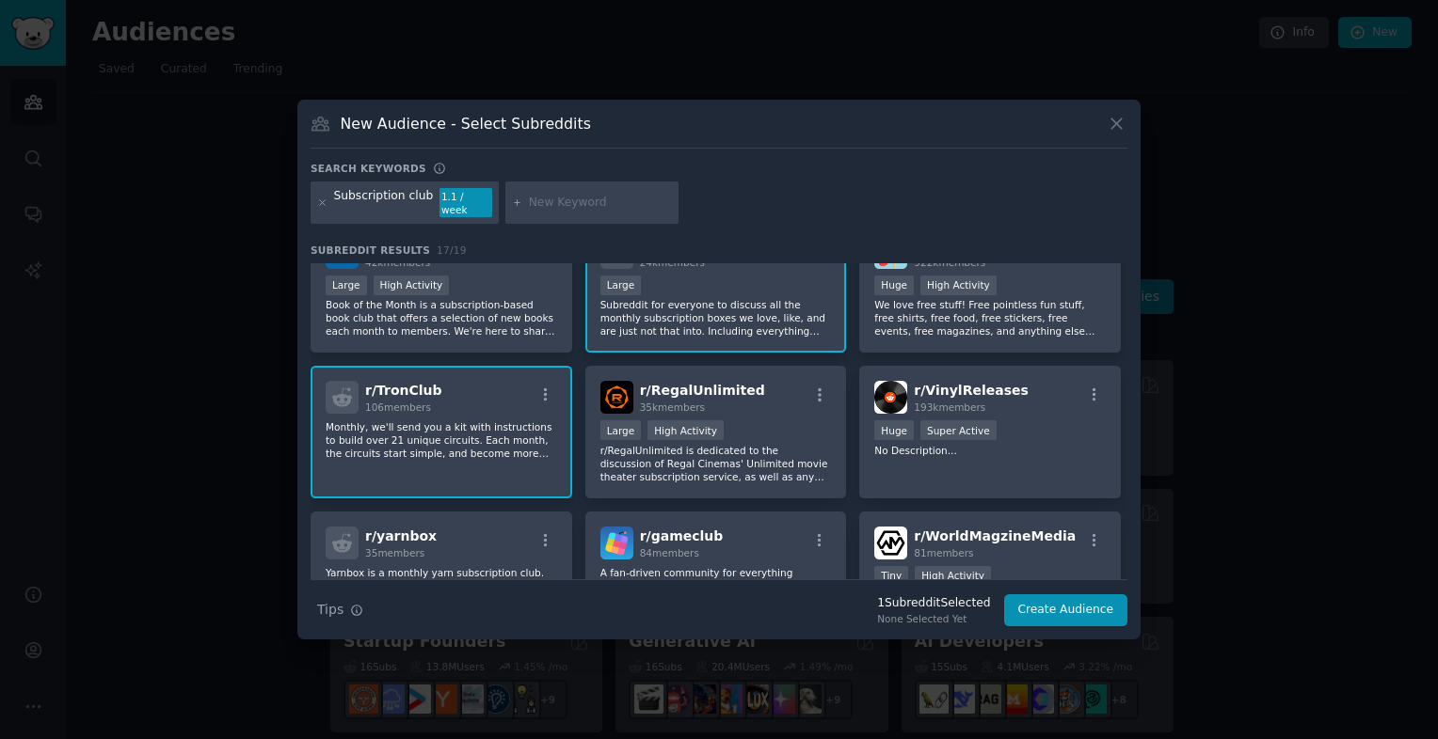
click at [517, 428] on p "Monthly, we'll send you a kit with instructions to build over 21 unique circuit…" at bounding box center [441, 441] width 231 height 40
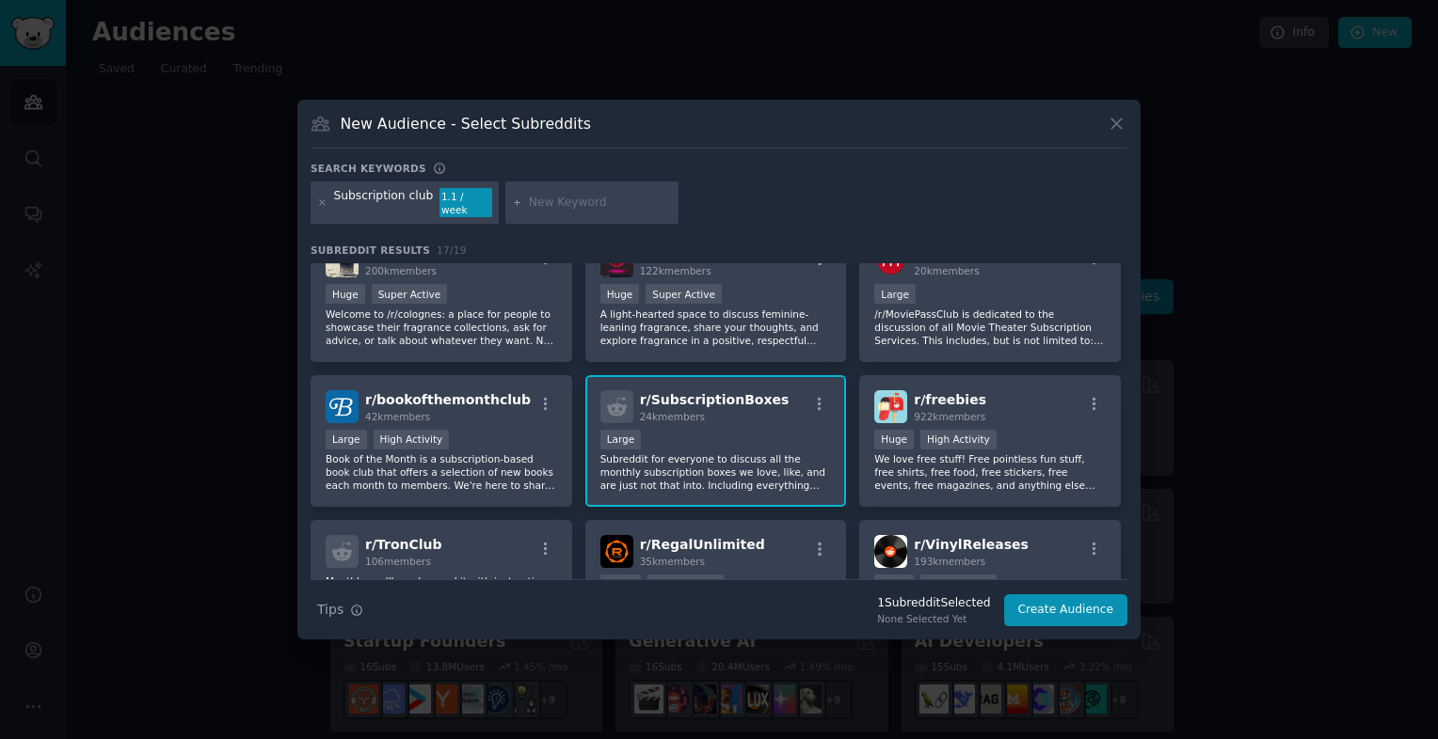
scroll to position [16, 0]
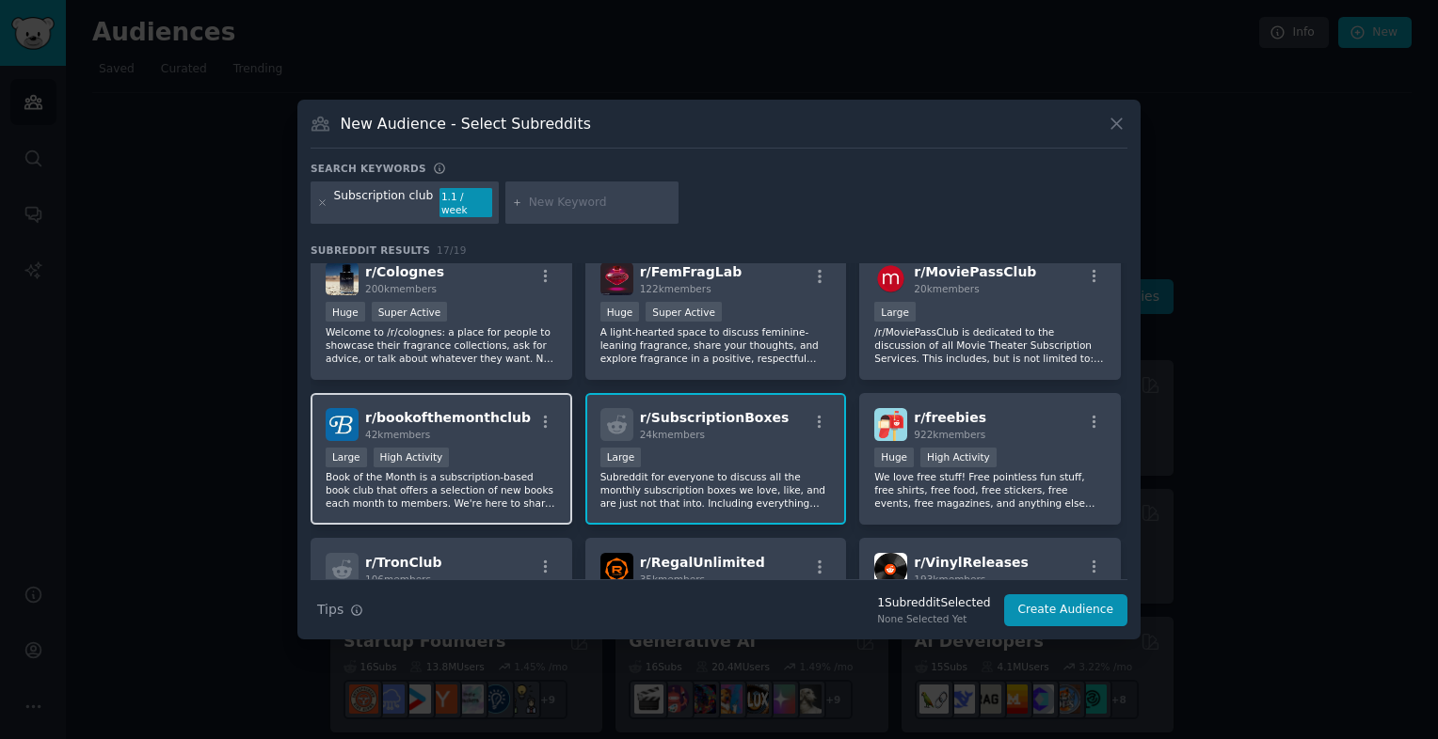
click at [466, 457] on div ">= 80th percentile for submissions / day Large High Activity" at bounding box center [441, 460] width 231 height 24
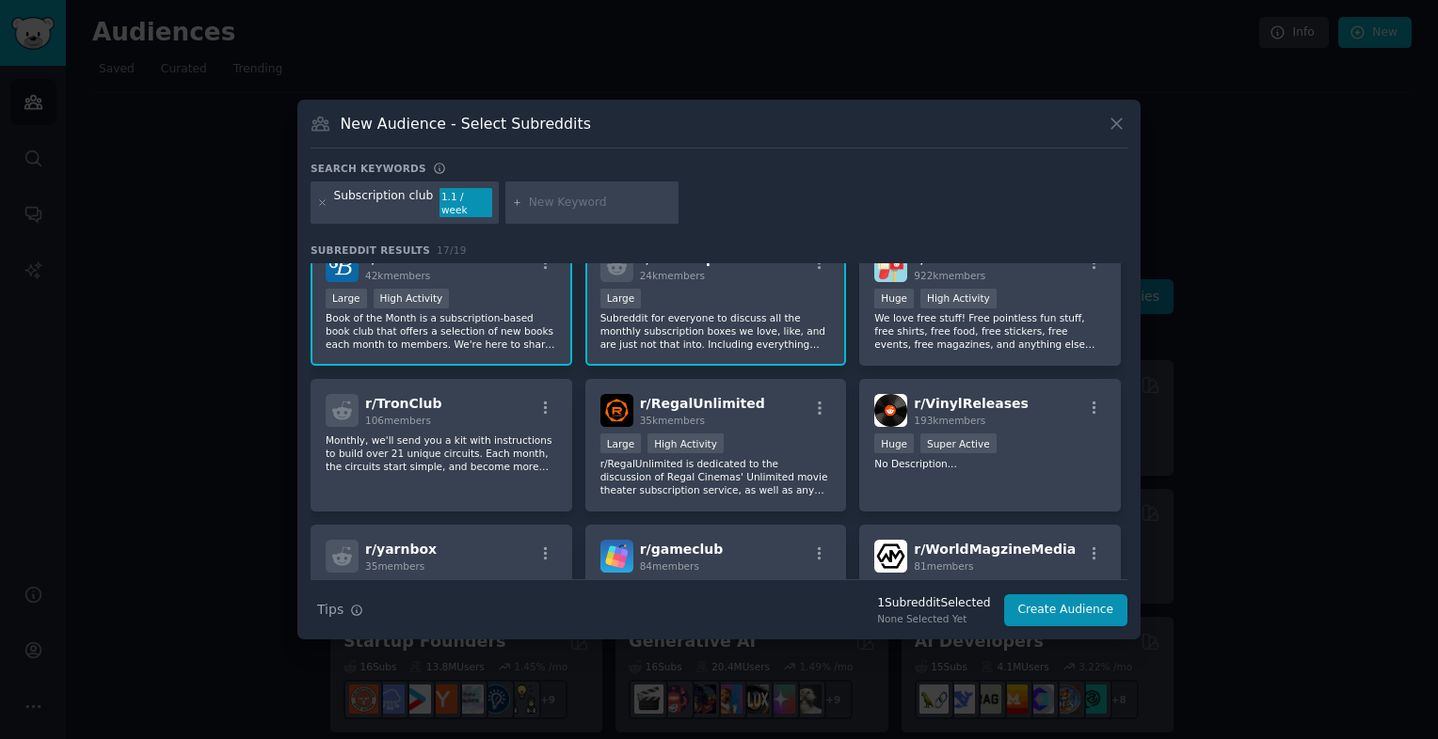
scroll to position [204, 0]
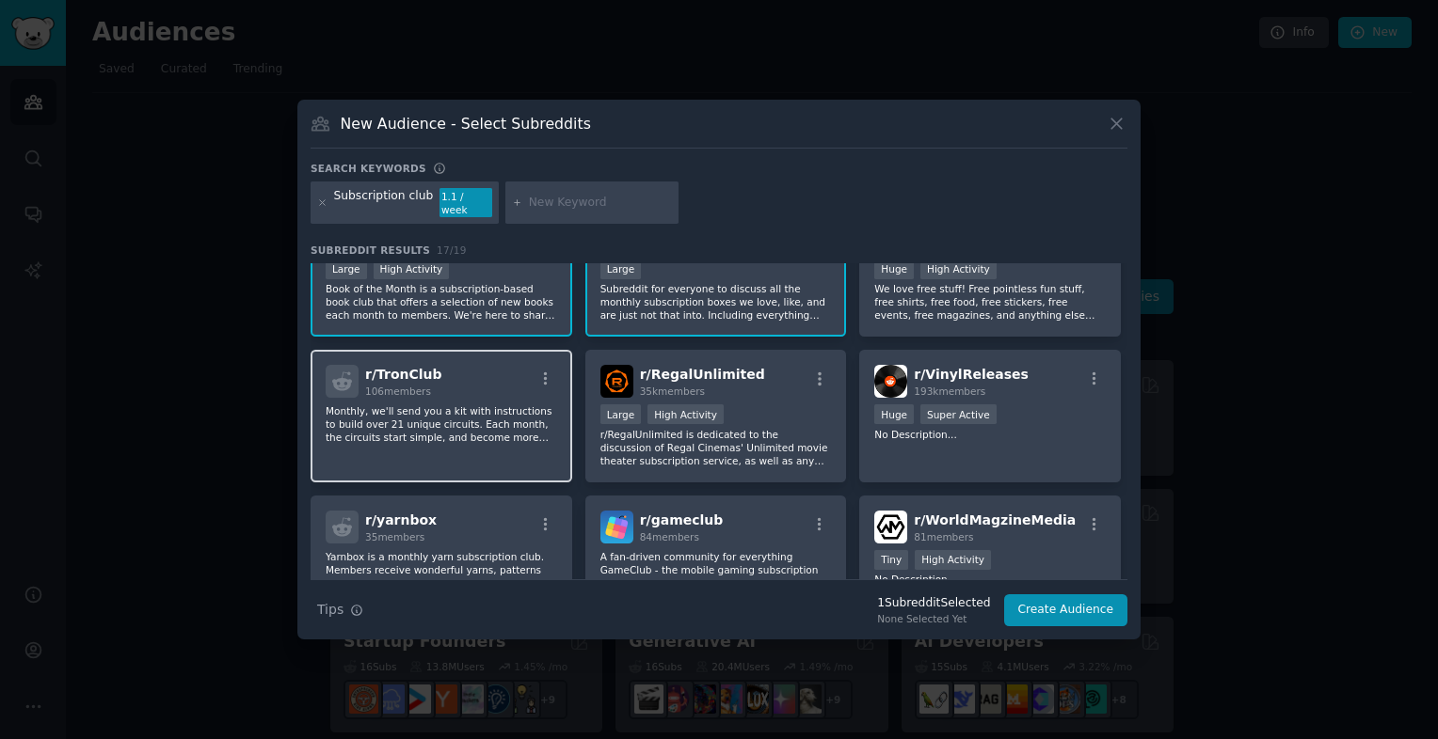
click at [480, 442] on div "r/ TronClub 106 members Monthly, we'll send you a kit with instructions to buil…" at bounding box center [441, 416] width 262 height 133
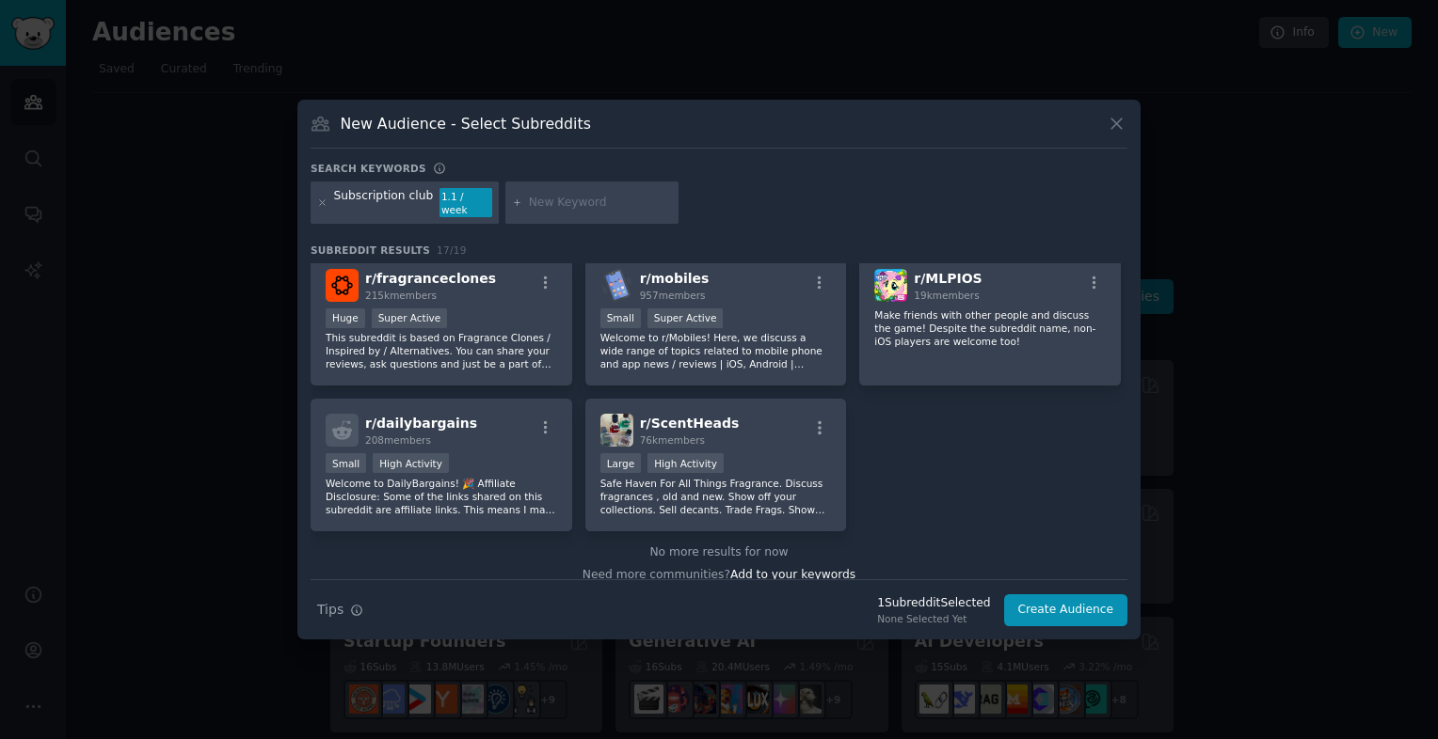
scroll to position [580, 0]
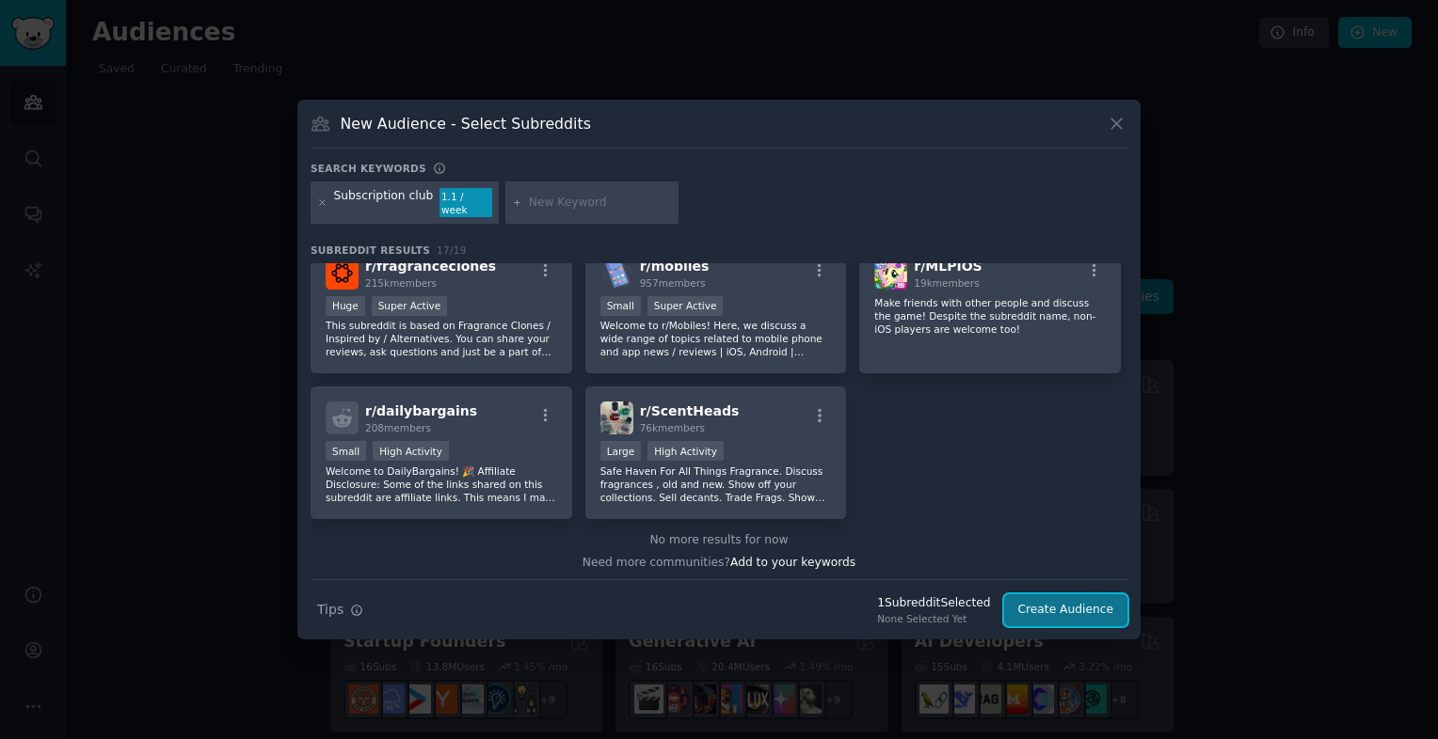
click at [1050, 595] on button "Create Audience" at bounding box center [1066, 611] width 124 height 32
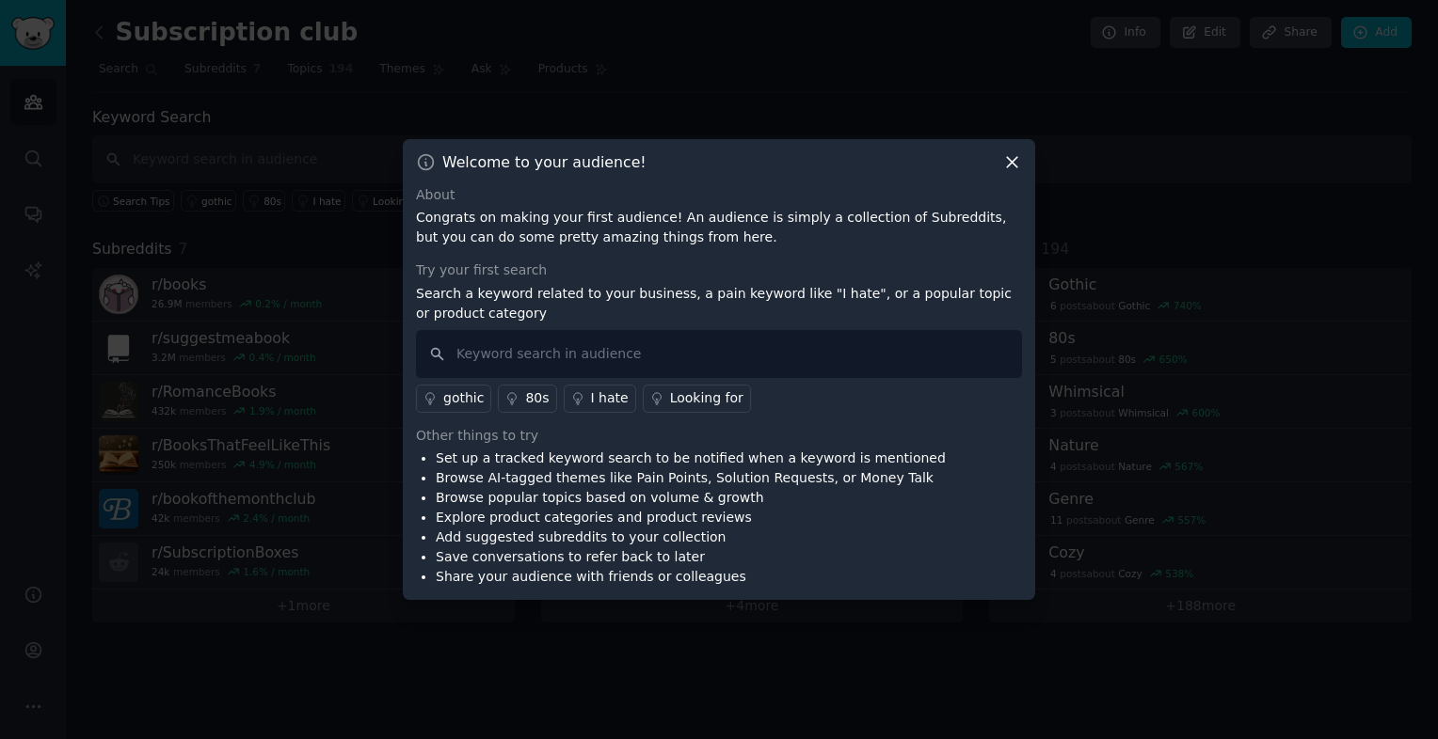
click at [1015, 156] on icon at bounding box center [1012, 162] width 20 height 20
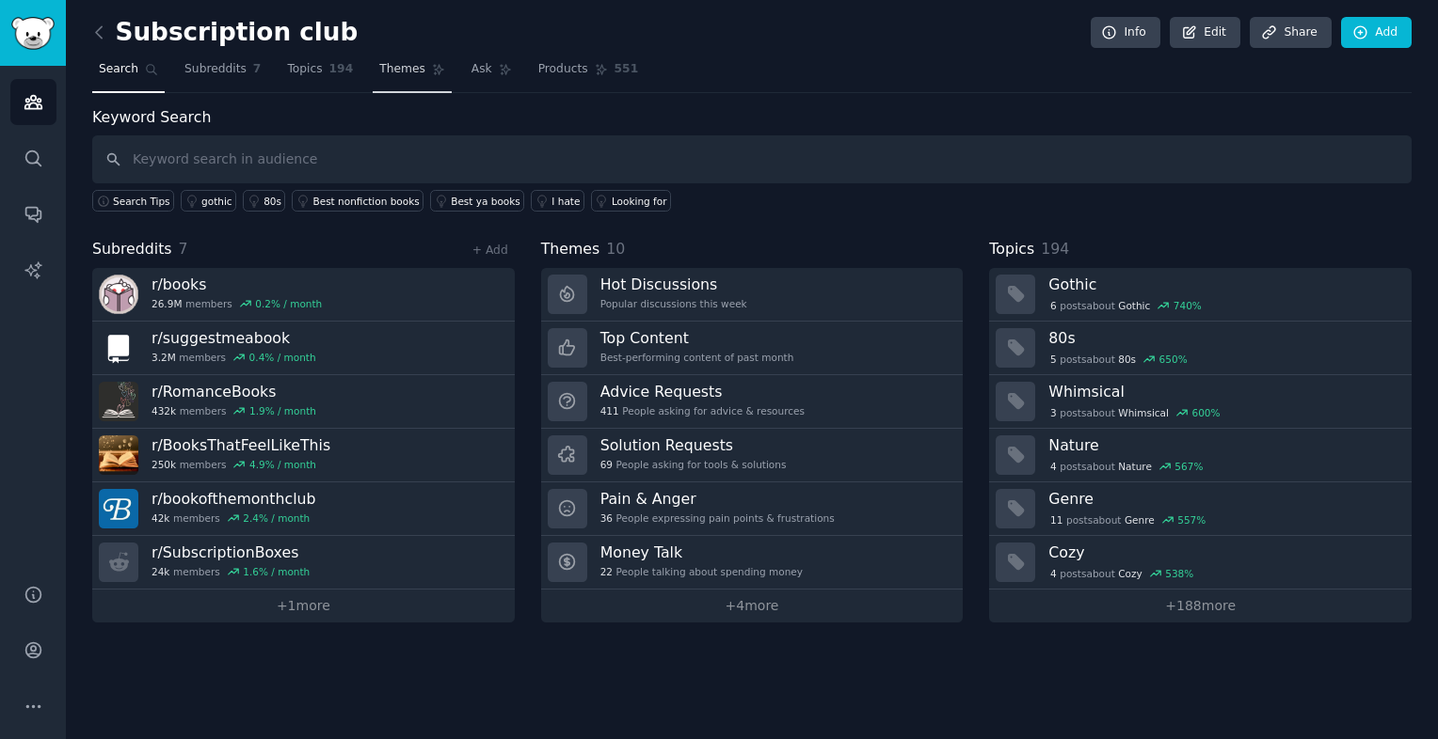
click at [379, 73] on span "Themes" at bounding box center [402, 69] width 46 height 17
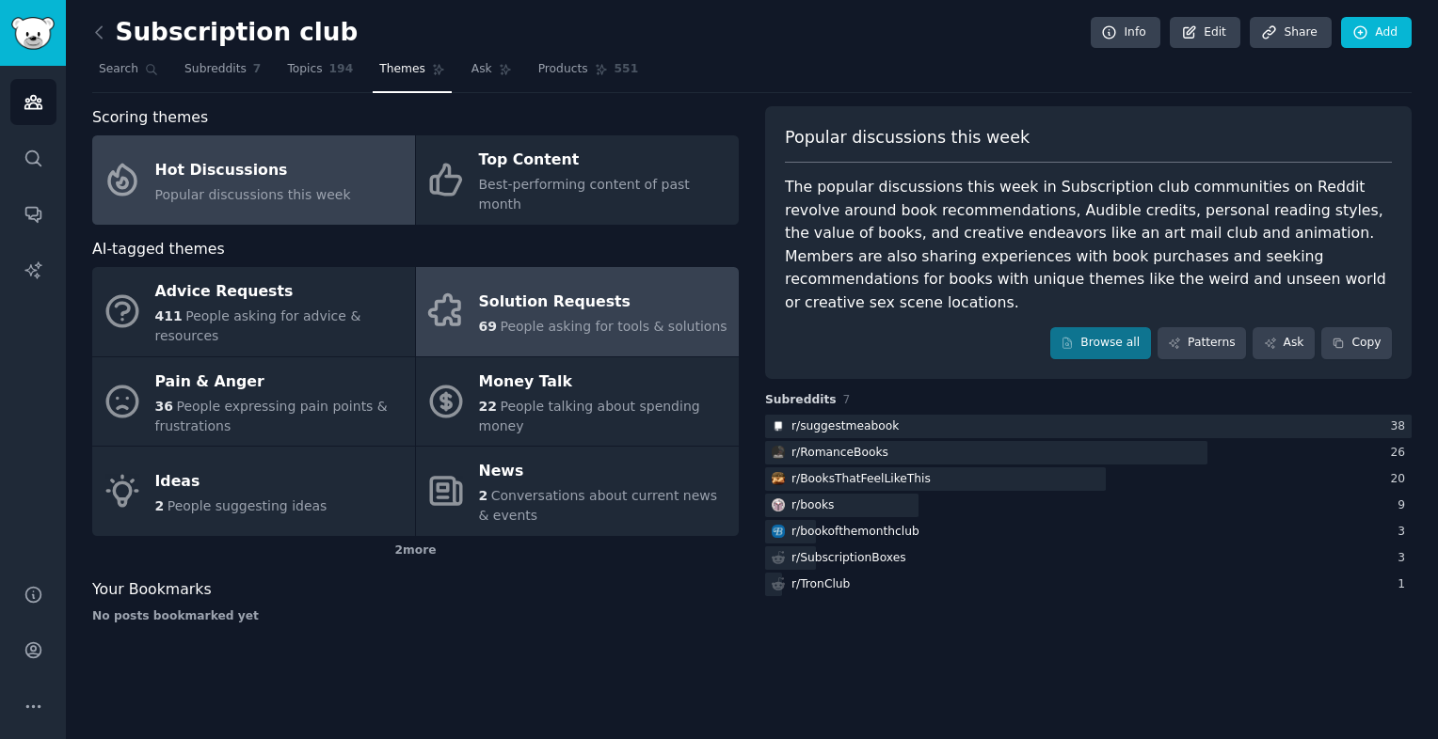
click at [617, 319] on span "People asking for tools & solutions" at bounding box center [613, 326] width 227 height 15
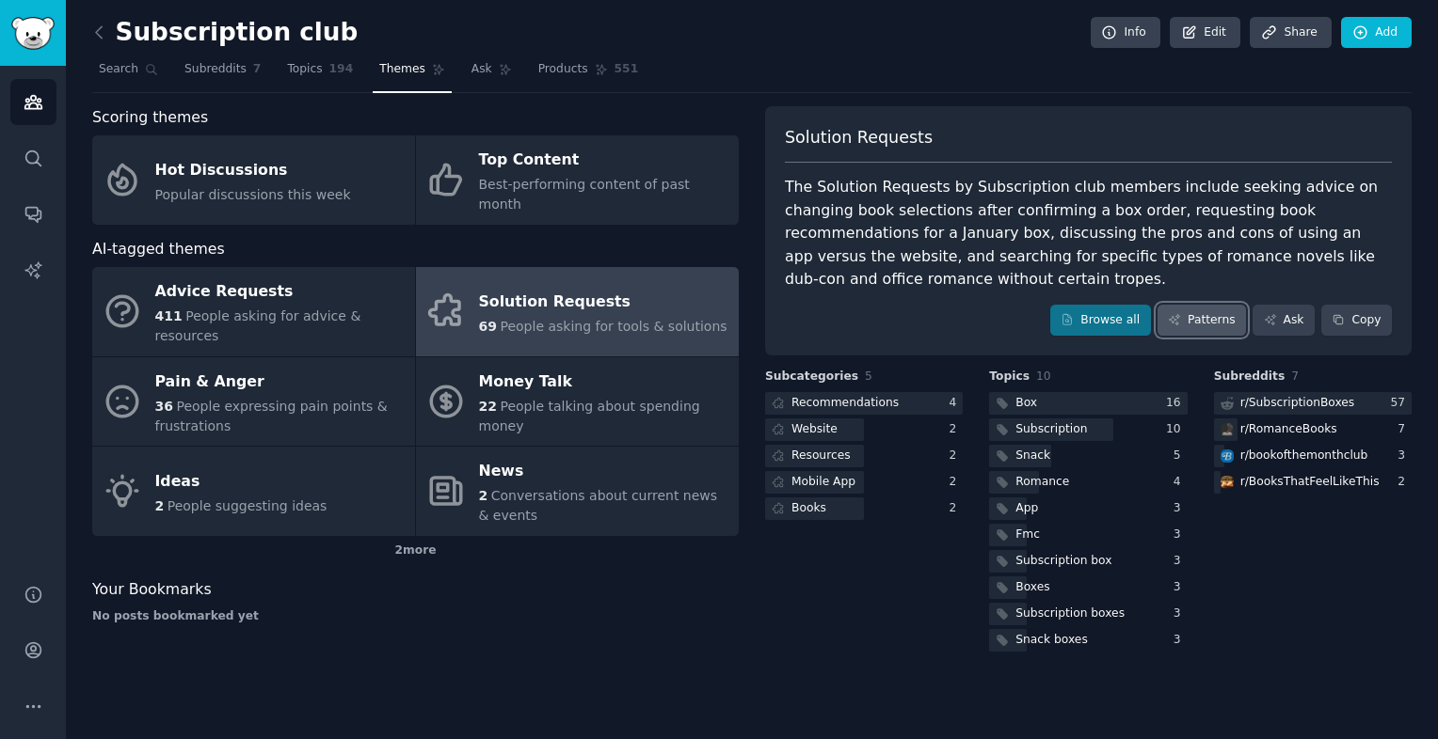
click at [1203, 305] on link "Patterns" at bounding box center [1201, 321] width 88 height 32
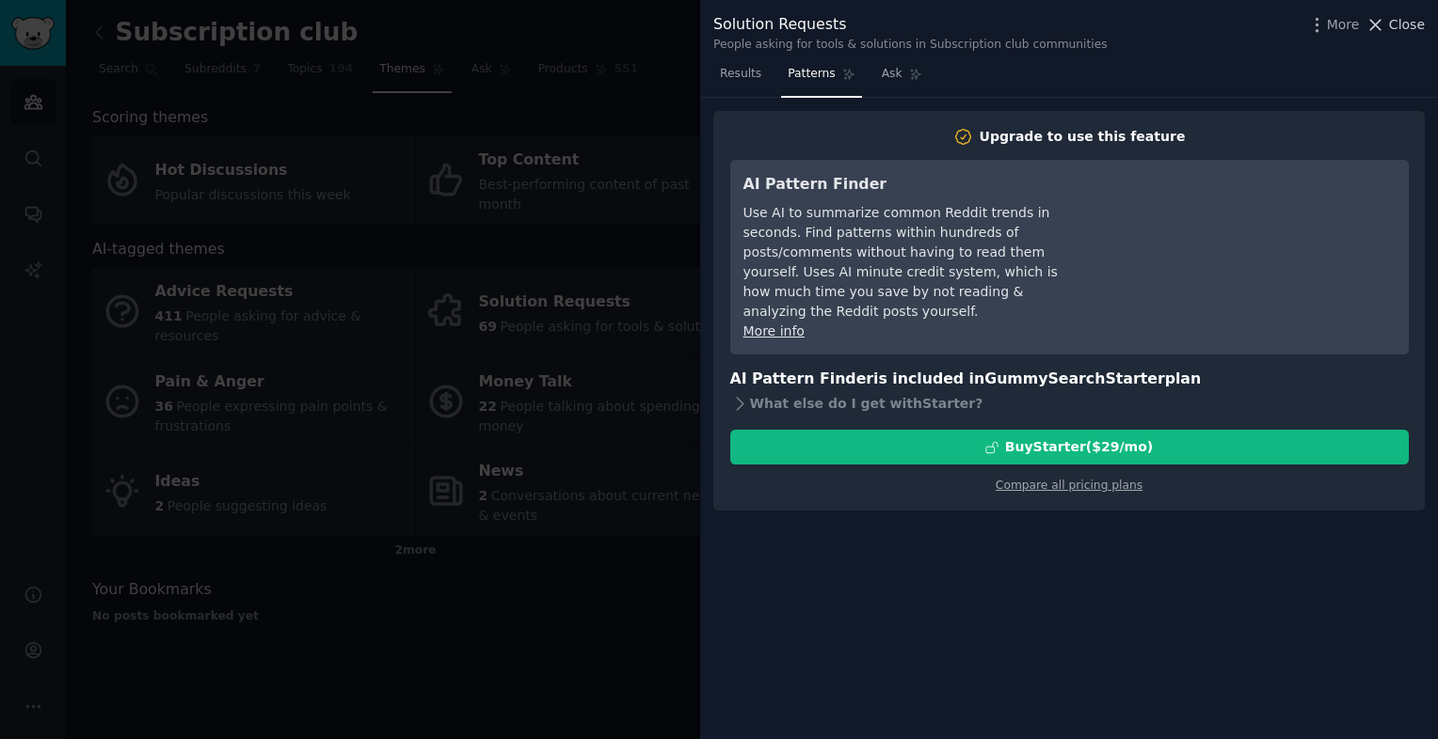
click at [1203, 29] on span "Close" at bounding box center [1407, 25] width 36 height 20
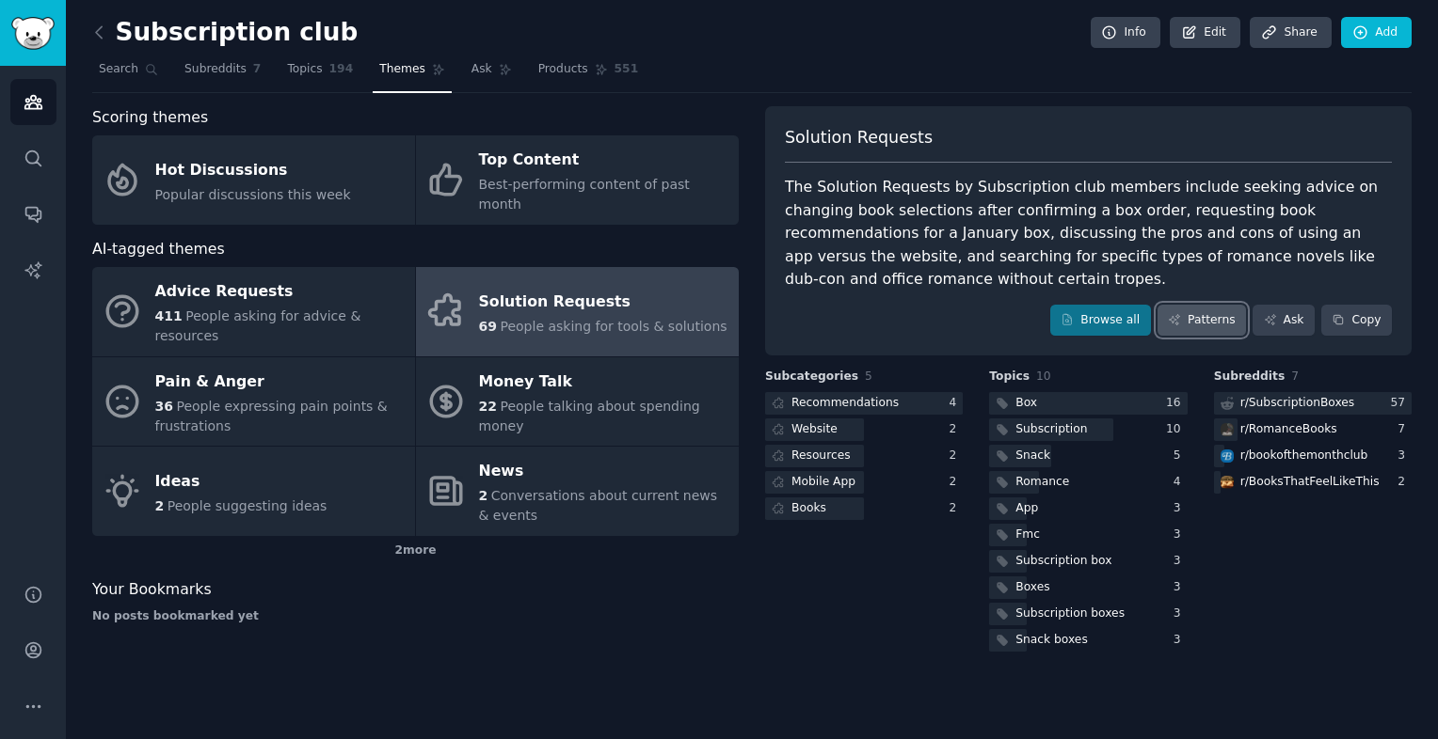
click at [1203, 305] on link "Patterns" at bounding box center [1201, 321] width 88 height 32
